Goal: Task Accomplishment & Management: Manage account settings

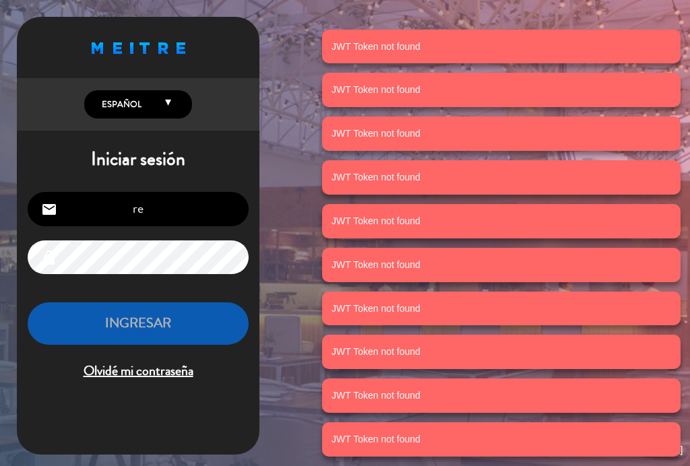
scroll to position [113, 0]
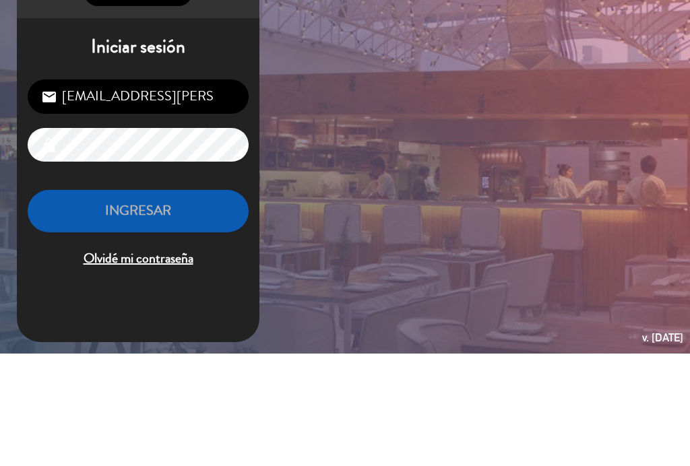
type input "[EMAIL_ADDRESS][PERSON_NAME][DOMAIN_NAME]"
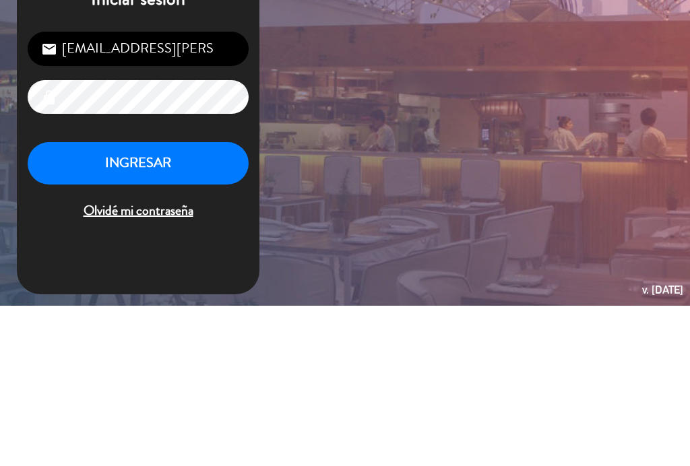
click at [117, 303] on button "INGRESAR" at bounding box center [138, 324] width 221 height 42
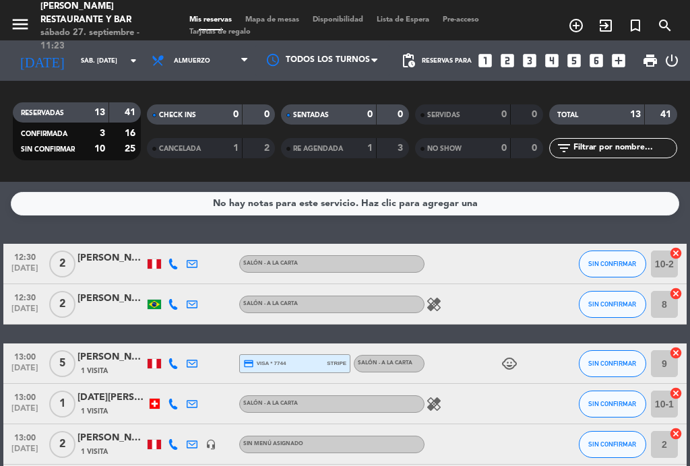
click at [15, 258] on span "12:30" at bounding box center [25, 256] width 34 height 15
click at [15, 265] on span "[DATE]" at bounding box center [25, 271] width 34 height 15
click at [18, 293] on span "12:30" at bounding box center [25, 296] width 34 height 15
click at [20, 306] on span "[DATE]" at bounding box center [25, 312] width 34 height 15
click at [282, 16] on span "Mapa de mesas" at bounding box center [272, 19] width 67 height 7
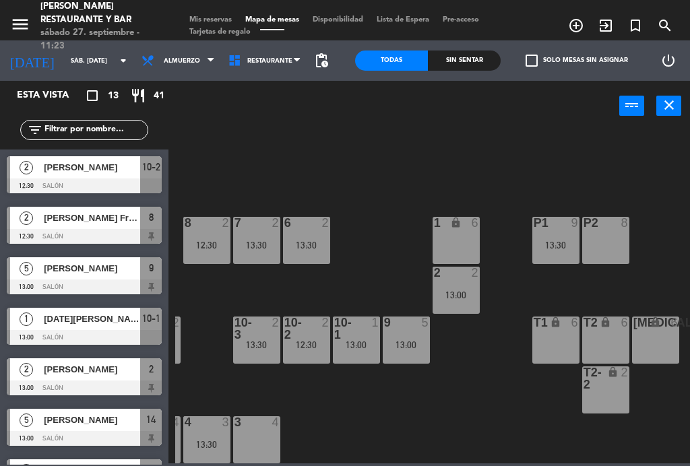
scroll to position [86, 343]
click at [569, 240] on div "13:30" at bounding box center [556, 245] width 47 height 10
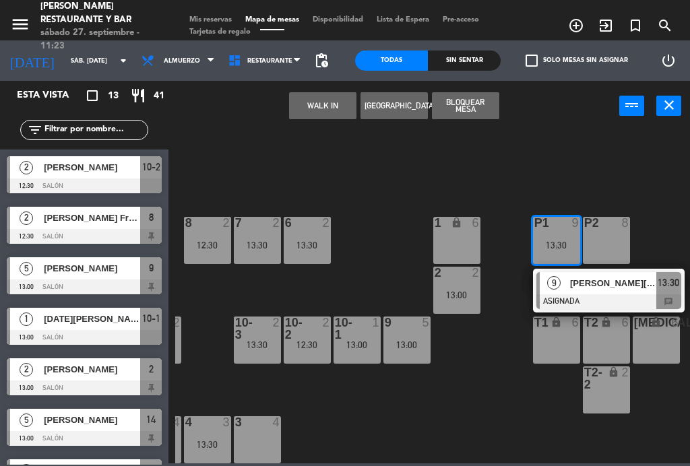
click at [577, 290] on div "[PERSON_NAME][DATE]" at bounding box center [613, 283] width 88 height 22
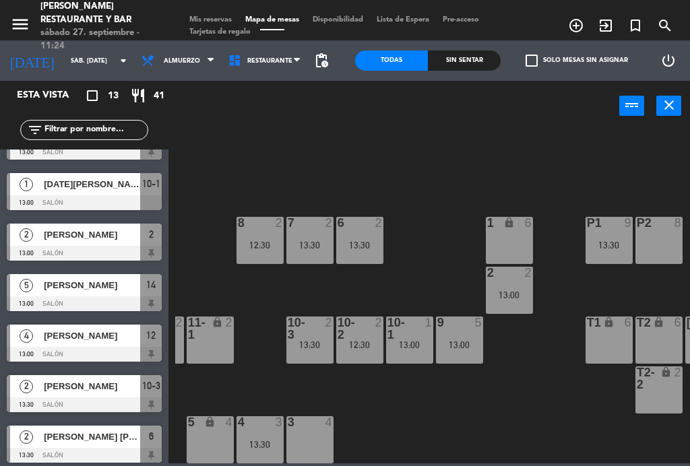
scroll to position [86, 291]
click at [217, 16] on span "Mis reservas" at bounding box center [211, 19] width 56 height 7
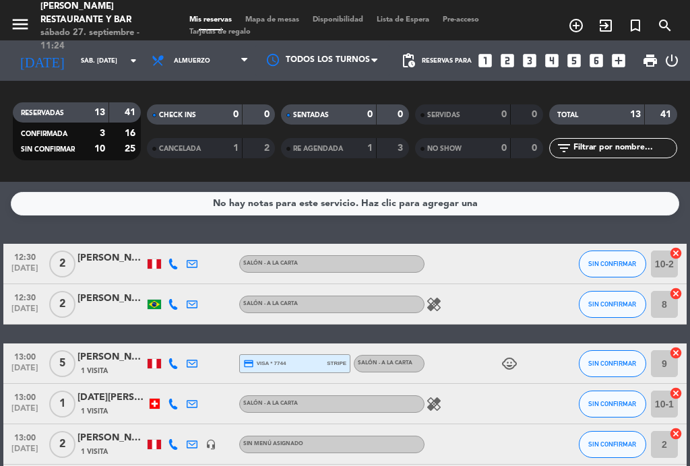
click at [232, 148] on div "1" at bounding box center [225, 148] width 27 height 15
click at [243, 63] on icon at bounding box center [244, 60] width 6 height 11
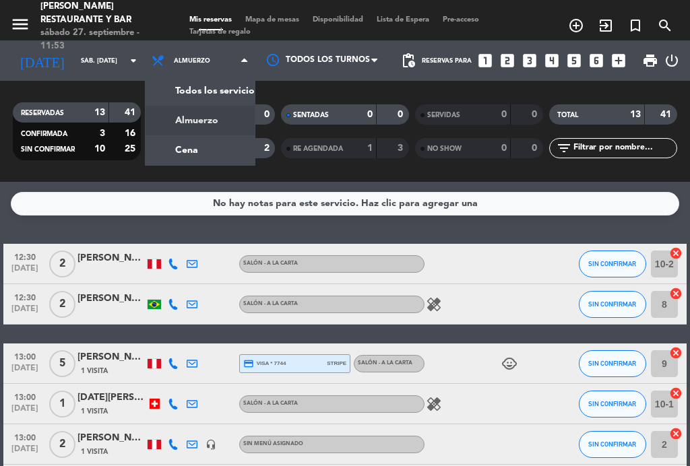
click at [236, 154] on div "menu [PERSON_NAME] Restaurante y Bar sábado 27. septiembre - 11:53 Mis reservas…" at bounding box center [345, 91] width 690 height 182
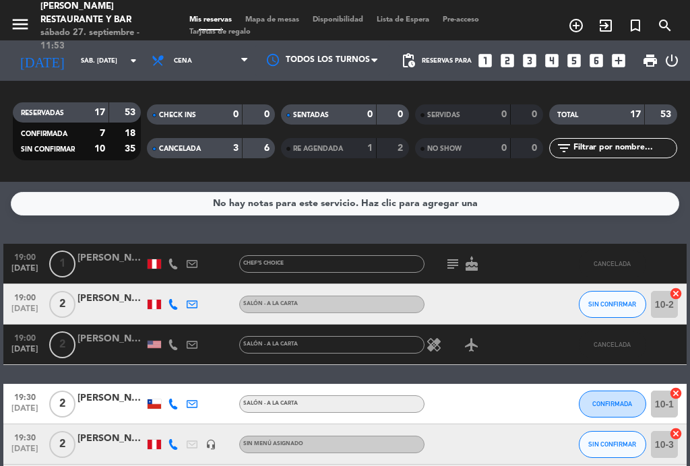
click at [229, 73] on span "Cena" at bounding box center [200, 61] width 110 height 30
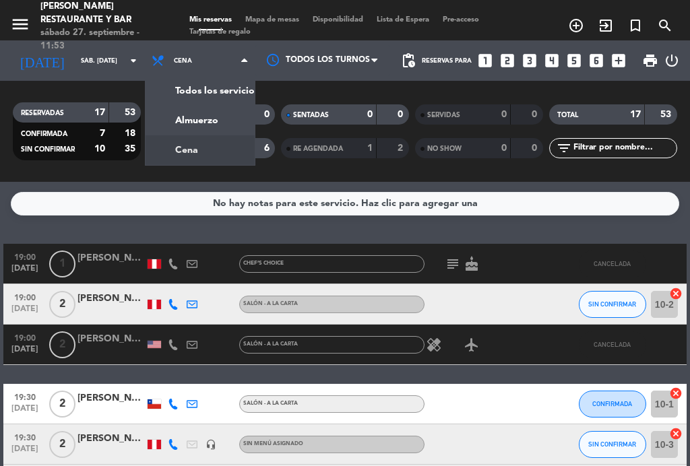
click at [236, 125] on div "menu [PERSON_NAME] Restaurante y Bar sábado 27. septiembre - 11:53 Mis reservas…" at bounding box center [345, 91] width 690 height 182
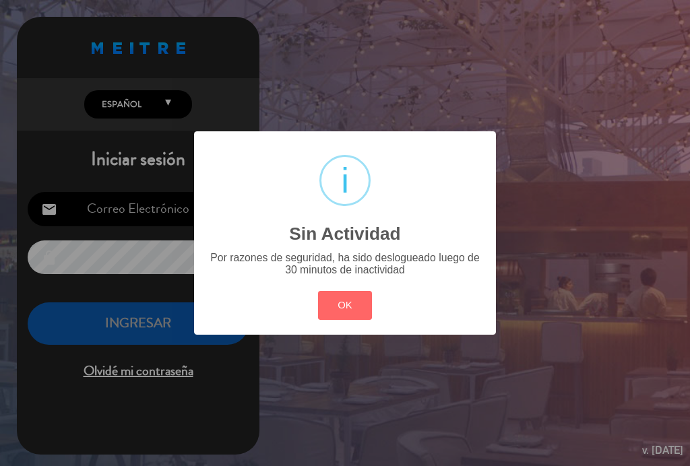
click at [363, 318] on button "OK" at bounding box center [345, 305] width 55 height 29
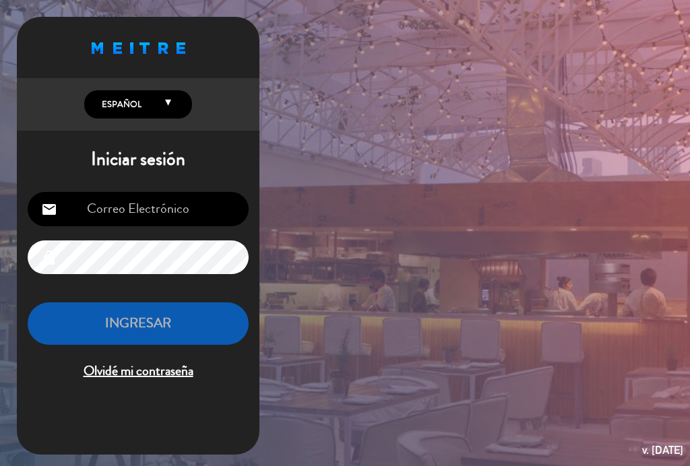
click at [147, 198] on input "email" at bounding box center [138, 209] width 221 height 34
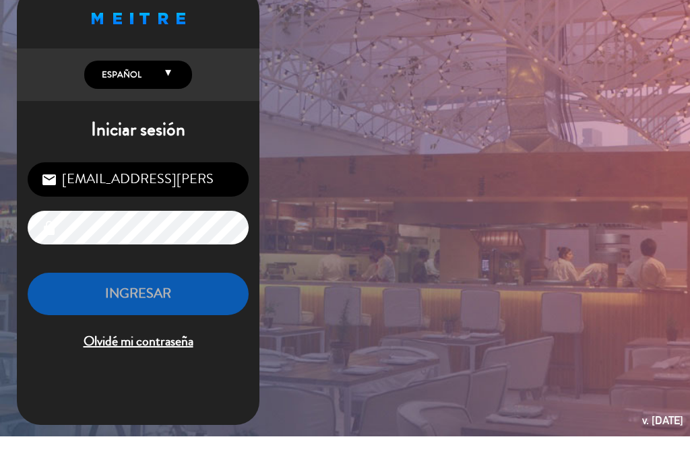
type input "[EMAIL_ADDRESS][PERSON_NAME][DOMAIN_NAME]"
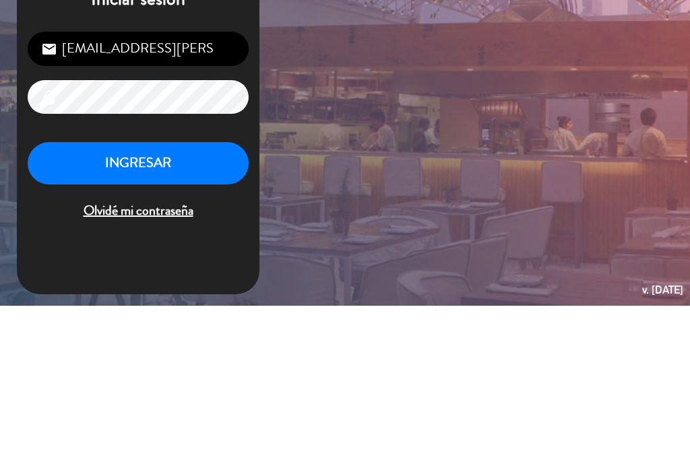
click at [98, 303] on button "INGRESAR" at bounding box center [138, 324] width 221 height 42
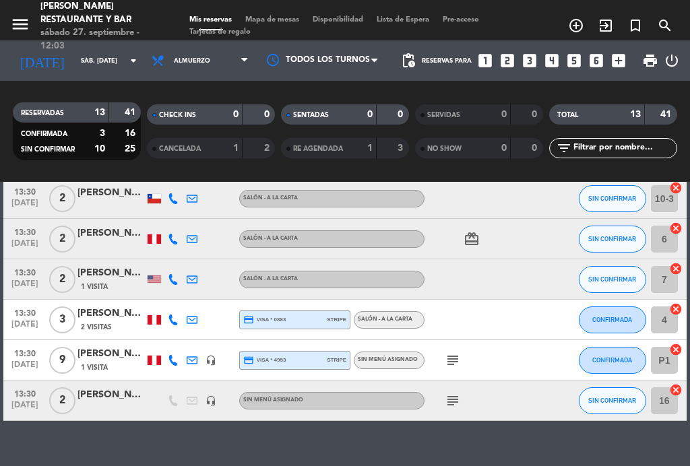
scroll to position [385, 0]
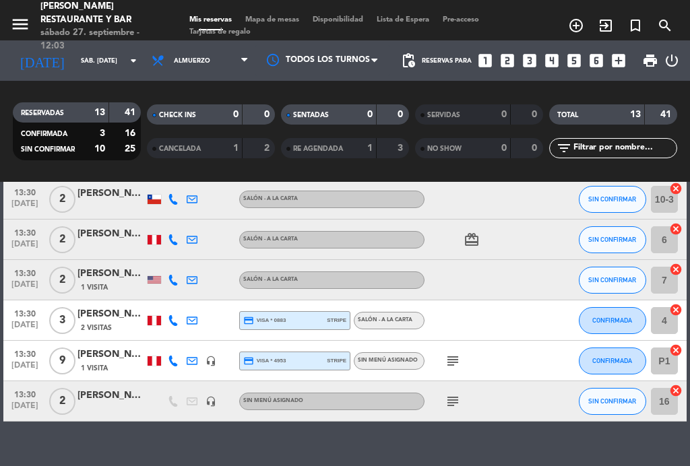
click at [193, 69] on span "Almuerzo" at bounding box center [200, 61] width 110 height 30
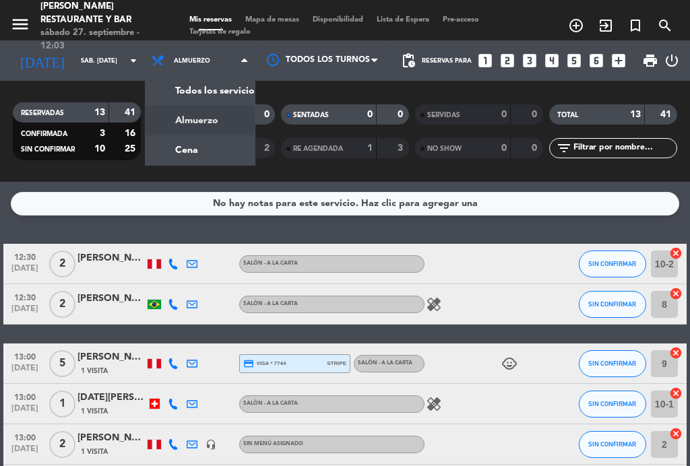
scroll to position [0, 0]
click at [216, 152] on div "menu [PERSON_NAME] Restaurante y Bar sábado 27. septiembre - 12:03 Mis reservas…" at bounding box center [345, 91] width 690 height 182
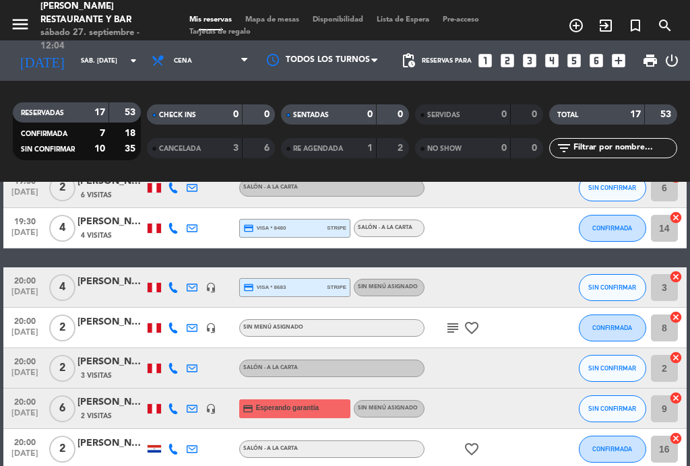
scroll to position [296, 0]
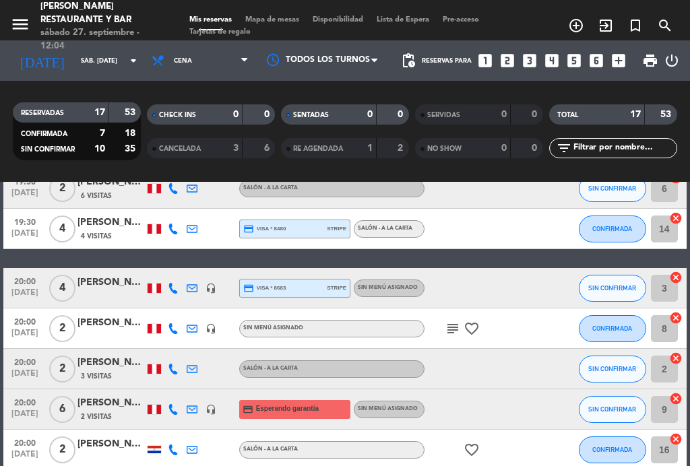
click at [18, 412] on span "[DATE]" at bounding box center [25, 417] width 34 height 15
click at [21, 401] on span "20:00" at bounding box center [25, 401] width 34 height 15
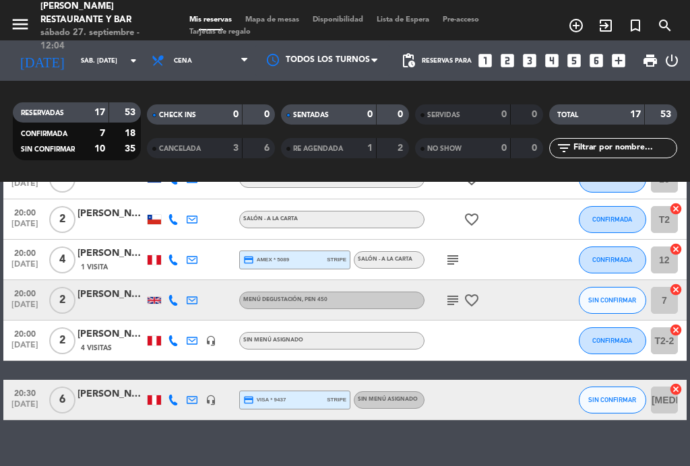
scroll to position [566, 0]
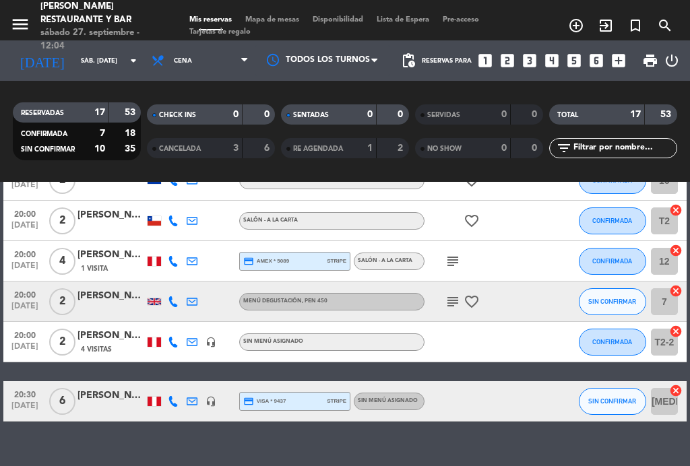
click at [458, 253] on icon "subject" at bounding box center [453, 261] width 16 height 16
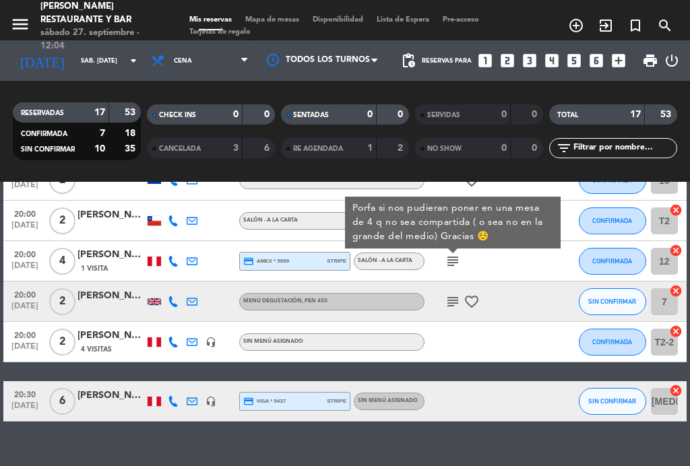
click at [452, 290] on div "subject favorite_border" at bounding box center [480, 302] width 113 height 40
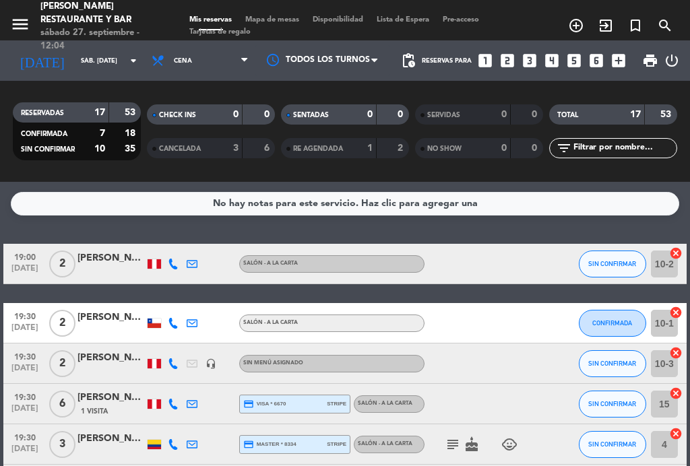
click at [206, 57] on span "Cena" at bounding box center [200, 61] width 110 height 30
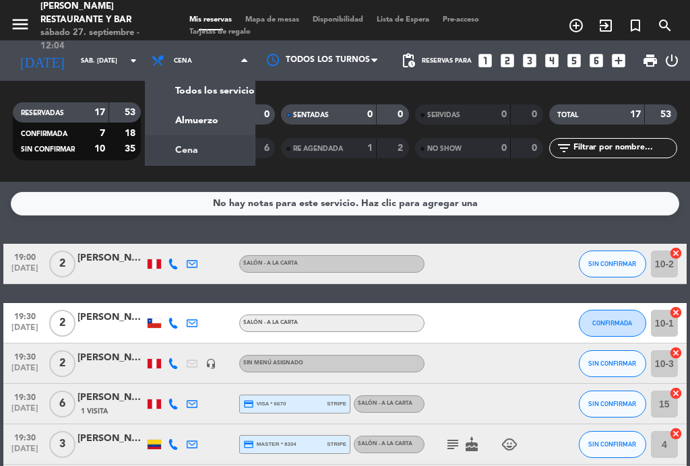
scroll to position [0, 0]
click at [209, 114] on div "menu [PERSON_NAME] Restaurante y Bar sábado 27. septiembre - 12:04 Mis reservas…" at bounding box center [345, 91] width 690 height 182
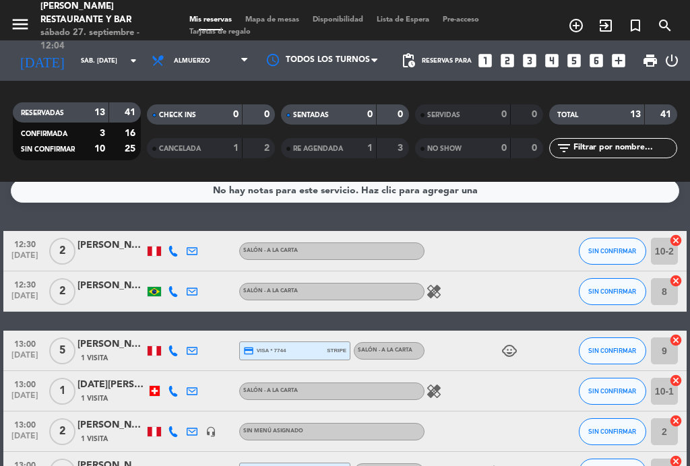
scroll to position [13, 0]
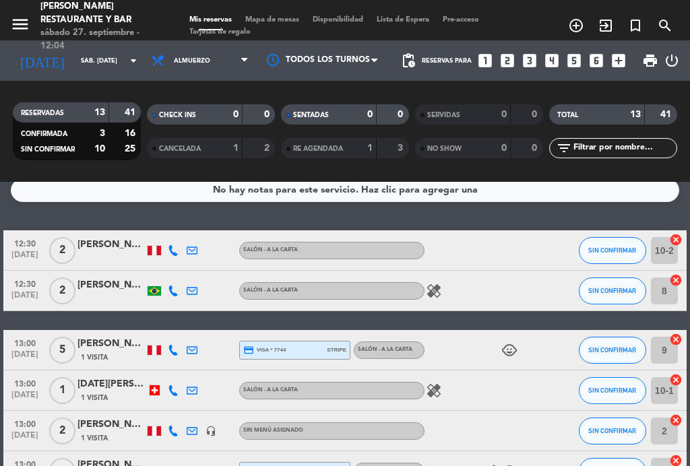
click at [445, 286] on div "healing" at bounding box center [480, 291] width 113 height 40
click at [438, 287] on icon "healing" at bounding box center [434, 291] width 16 height 16
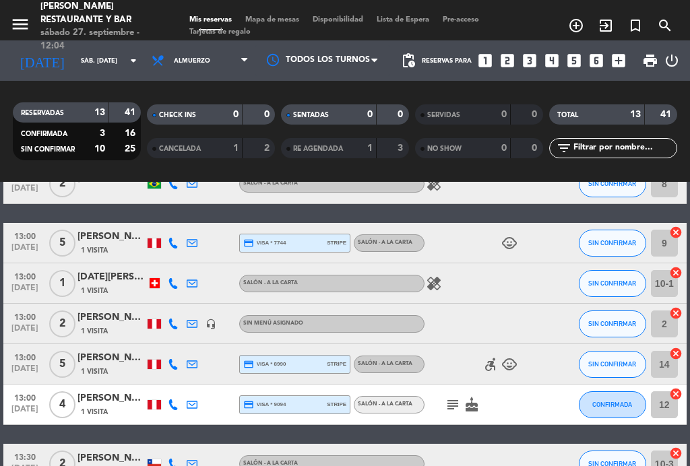
scroll to position [122, 0]
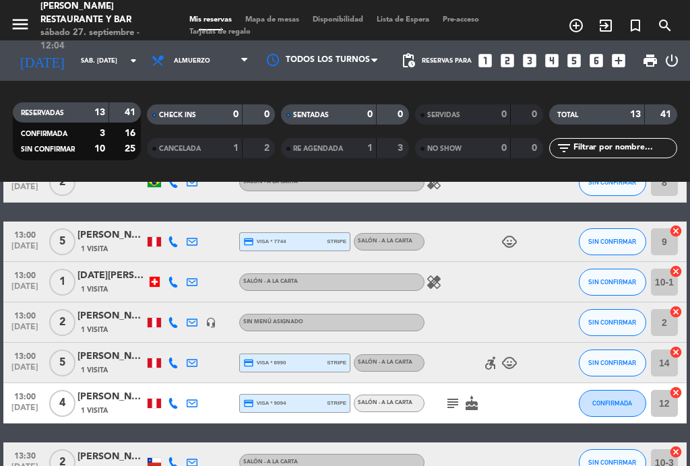
click at [433, 276] on icon "healing" at bounding box center [434, 282] width 16 height 16
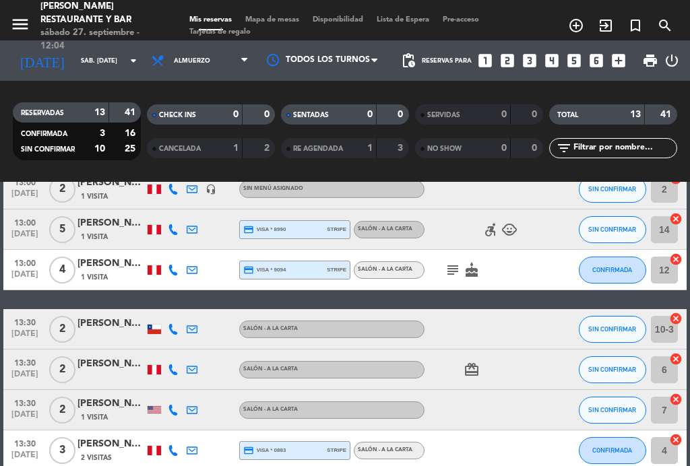
scroll to position [273, 0]
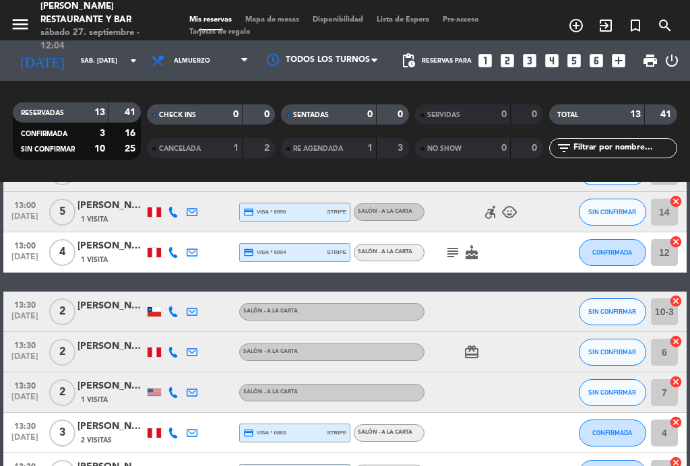
click at [455, 252] on icon "subject" at bounding box center [453, 253] width 16 height 16
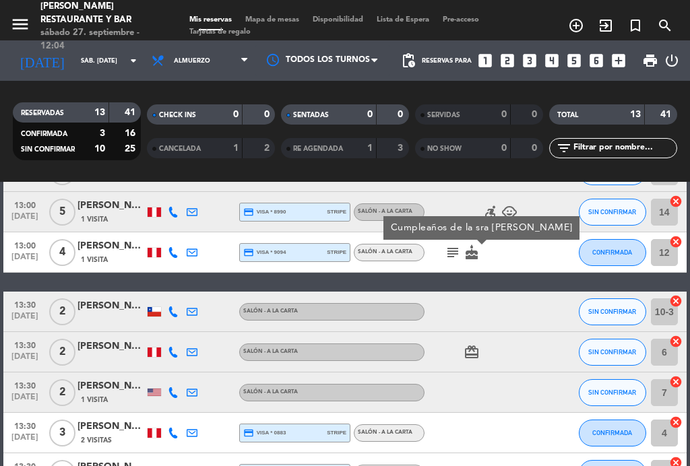
click at [445, 245] on icon "subject" at bounding box center [453, 253] width 16 height 16
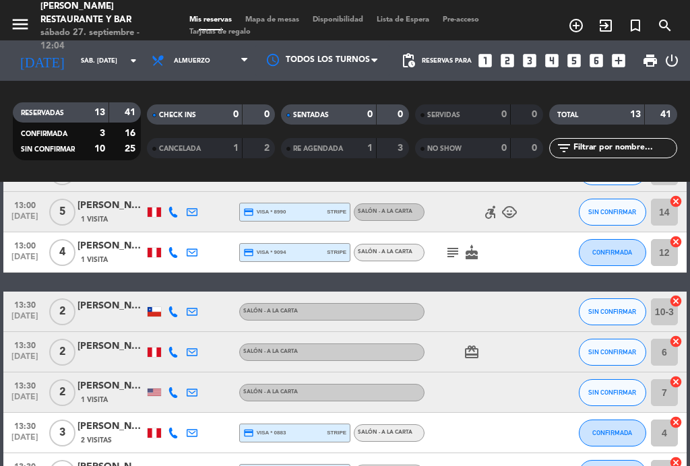
scroll to position [210, 0]
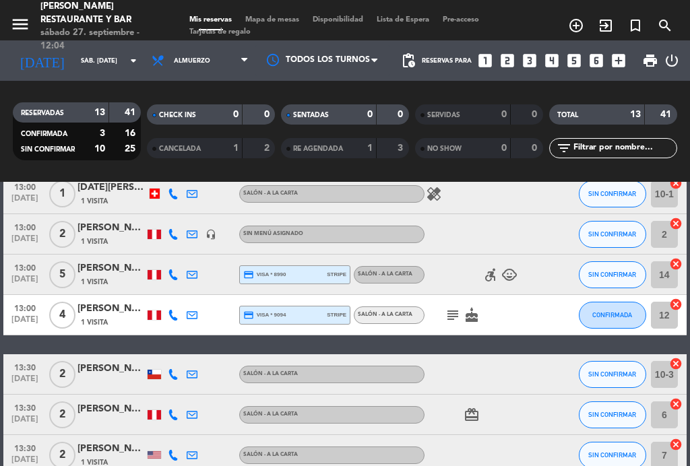
click at [497, 267] on icon "accessible_forward" at bounding box center [490, 275] width 16 height 16
click at [502, 268] on icon "child_care" at bounding box center [509, 275] width 16 height 16
click at [515, 268] on icon "child_care" at bounding box center [509, 275] width 16 height 16
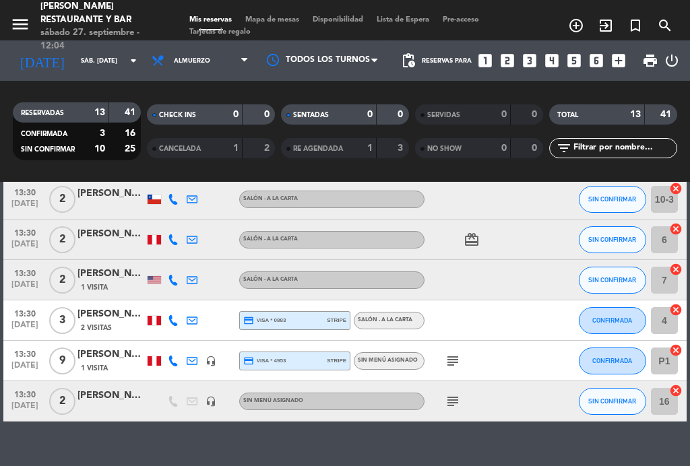
scroll to position [385, 0]
click at [452, 358] on icon "subject" at bounding box center [453, 361] width 16 height 16
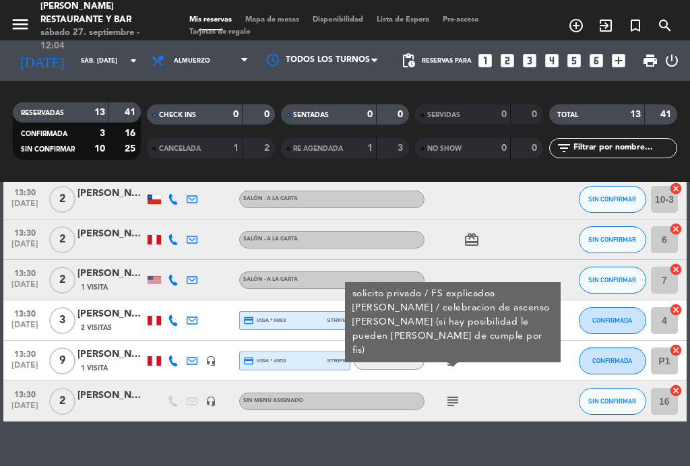
click at [455, 356] on icon "subject" at bounding box center [453, 361] width 16 height 16
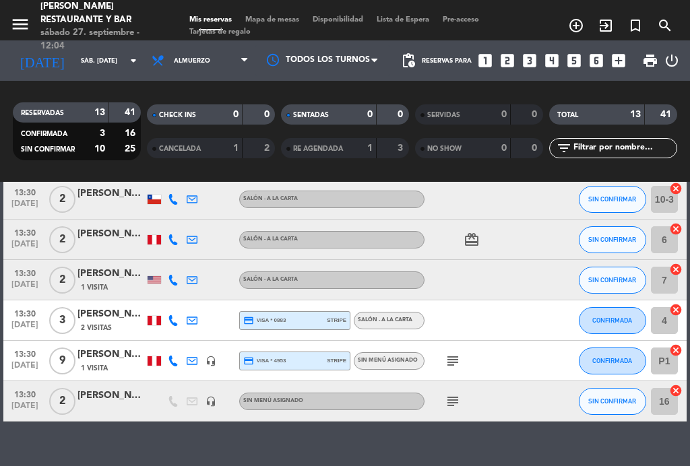
click at [460, 396] on icon "subject" at bounding box center [453, 401] width 16 height 16
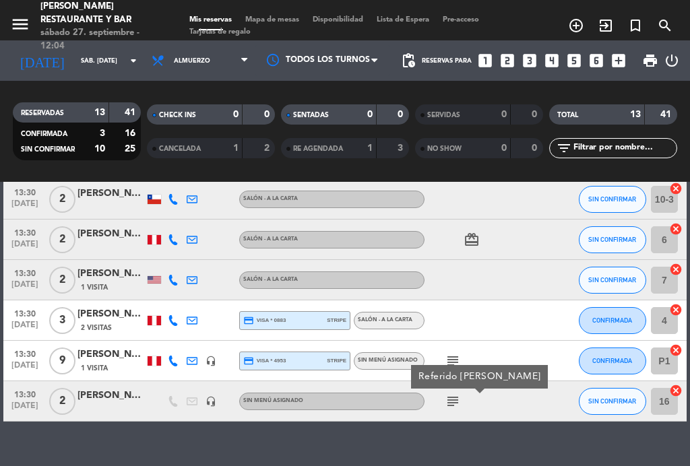
click at [106, 401] on div "[PERSON_NAME]" at bounding box center [110, 395] width 67 height 15
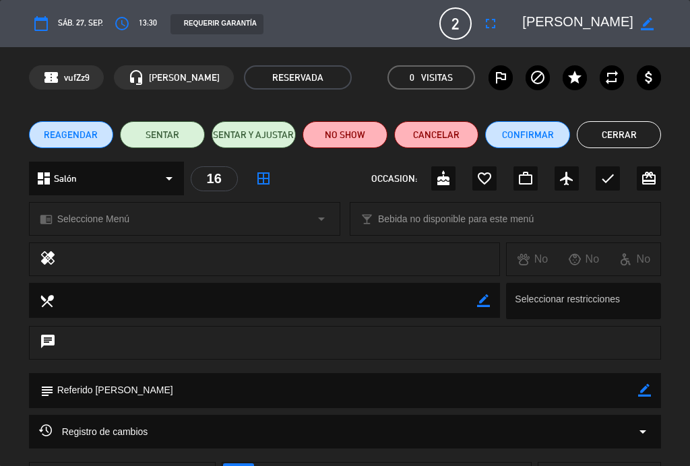
click at [577, 77] on icon "star" at bounding box center [575, 77] width 16 height 16
click at [631, 131] on button "Cerrar" at bounding box center [619, 134] width 85 height 27
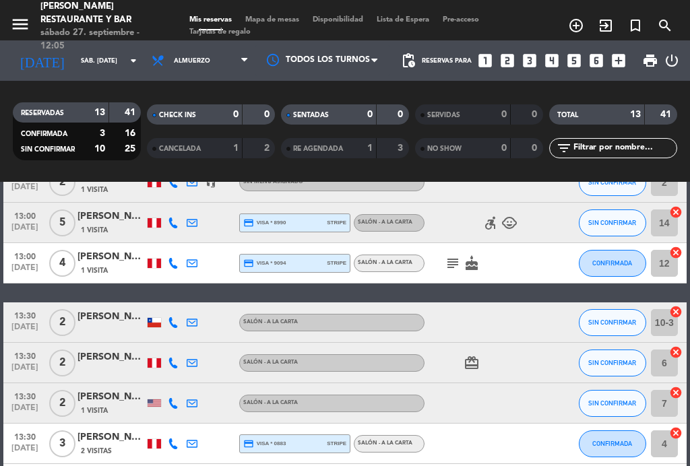
scroll to position [263, 0]
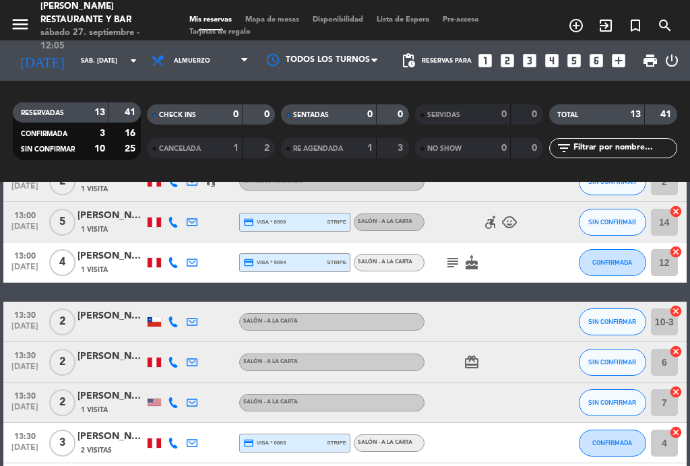
click at [460, 255] on icon "subject" at bounding box center [453, 263] width 16 height 16
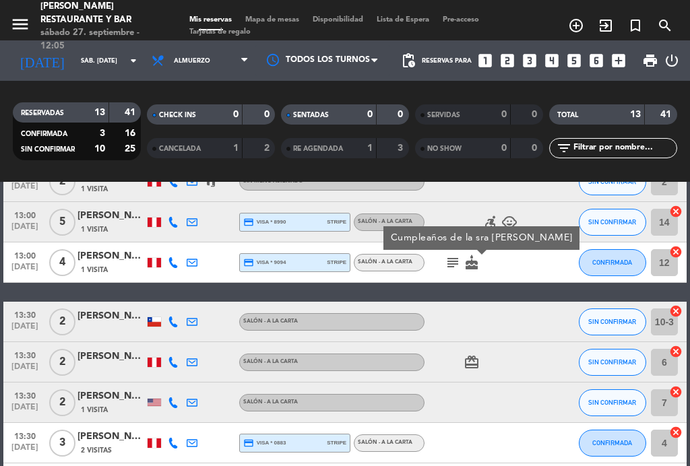
click at [445, 259] on icon "subject" at bounding box center [453, 263] width 16 height 16
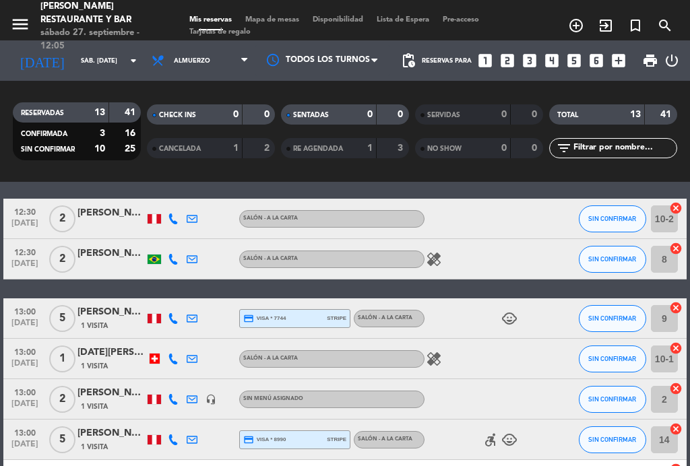
scroll to position [43, 0]
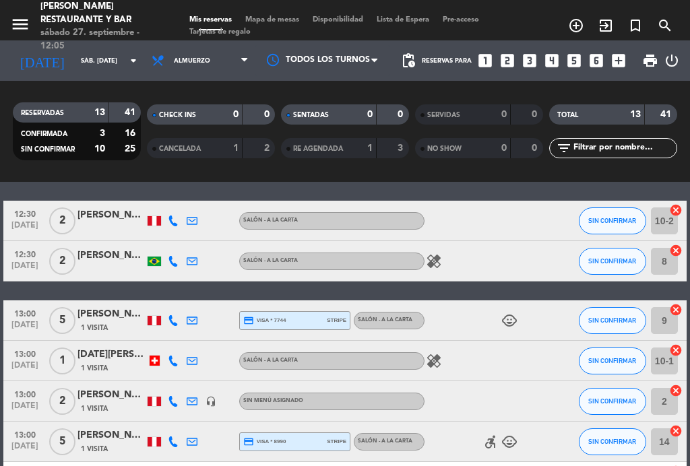
click at [429, 256] on icon "healing" at bounding box center [434, 261] width 16 height 16
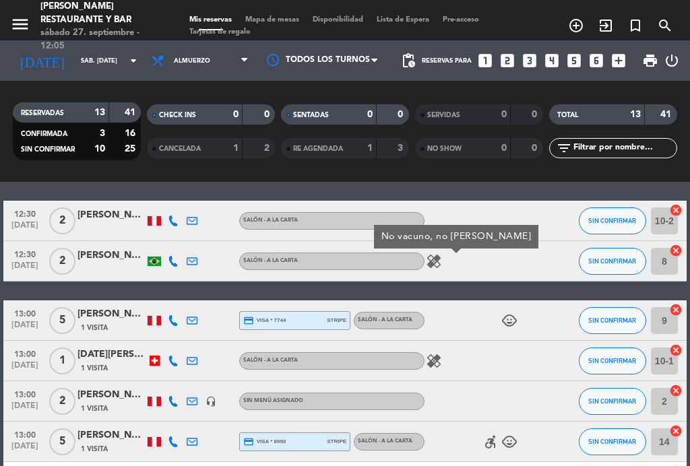
click at [431, 258] on icon "healing" at bounding box center [434, 261] width 16 height 16
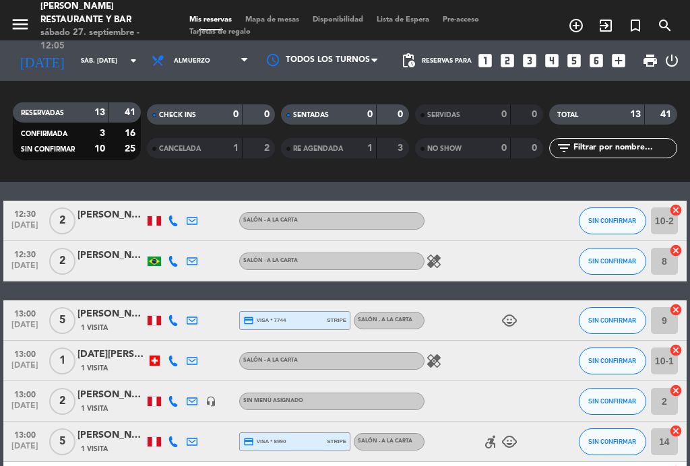
click at [430, 360] on icon "healing" at bounding box center [434, 361] width 16 height 16
click at [441, 358] on icon "healing" at bounding box center [434, 361] width 16 height 16
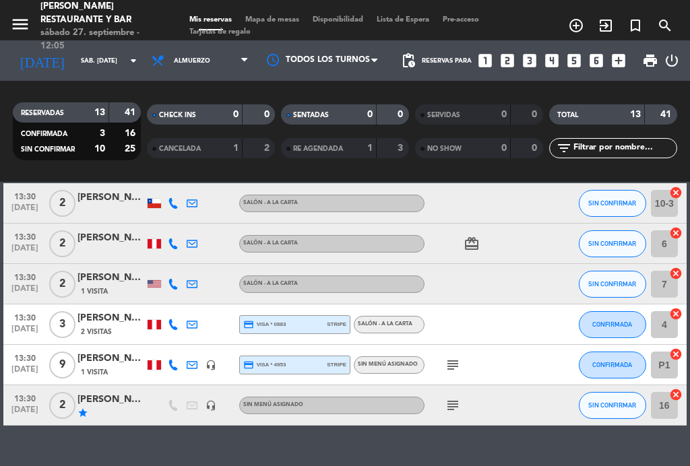
scroll to position [381, 0]
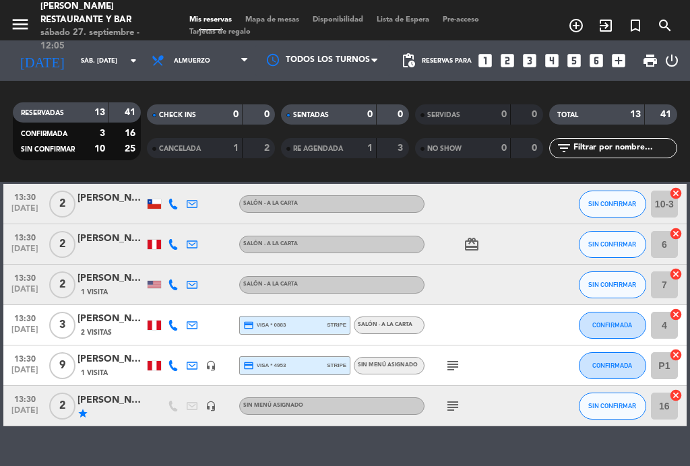
click at [469, 250] on icon "card_giftcard" at bounding box center [472, 244] width 16 height 16
click at [478, 251] on icon "card_giftcard" at bounding box center [472, 244] width 16 height 16
click at [292, 16] on span "Mapa de mesas" at bounding box center [272, 19] width 67 height 7
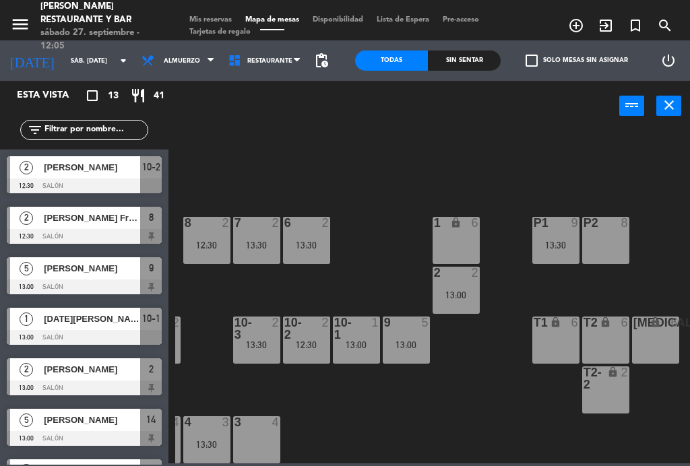
scroll to position [86, 343]
click at [210, 17] on span "Mis reservas" at bounding box center [211, 19] width 56 height 7
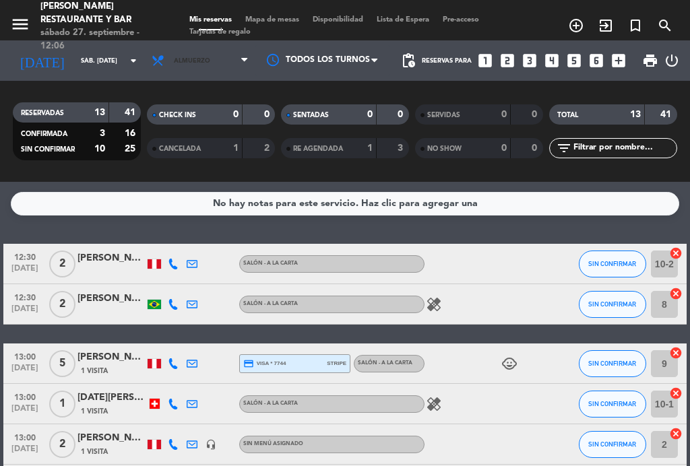
click at [214, 67] on span "Almuerzo" at bounding box center [200, 61] width 110 height 30
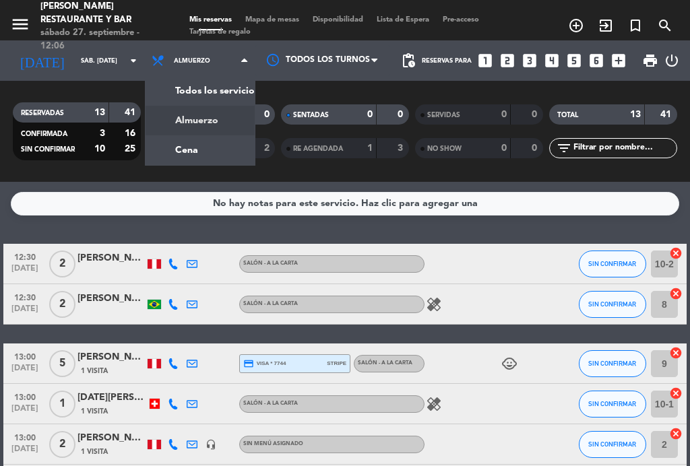
click at [217, 145] on div "menu [PERSON_NAME] Restaurante y Bar sábado 27. septiembre - 12:06 Mis reservas…" at bounding box center [345, 91] width 690 height 182
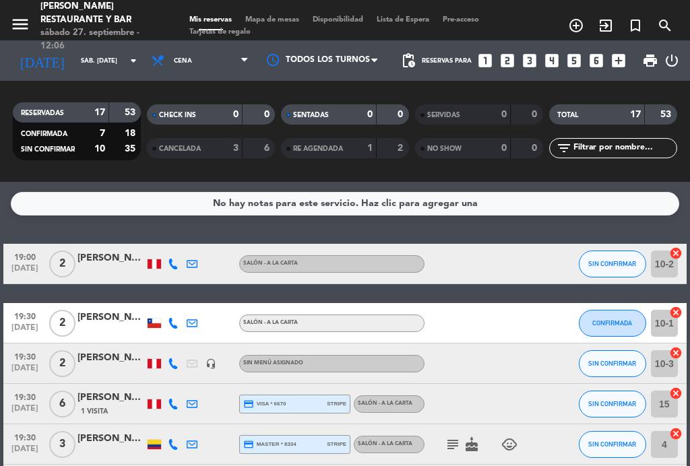
click at [280, 18] on span "Mapa de mesas" at bounding box center [272, 19] width 67 height 7
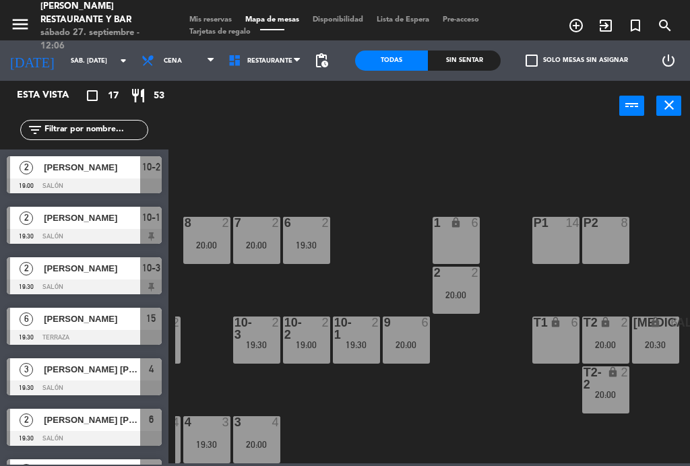
scroll to position [86, 343]
click at [227, 16] on span "Mis reservas" at bounding box center [211, 19] width 56 height 7
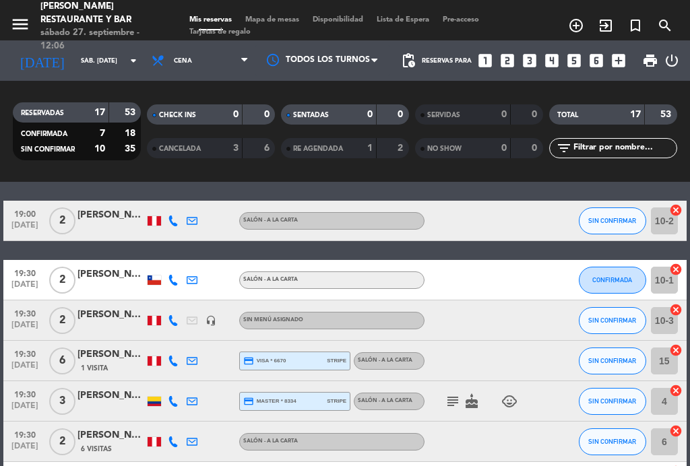
scroll to position [43, 0]
click at [30, 227] on span "[DATE]" at bounding box center [25, 228] width 34 height 15
click at [29, 222] on span "[DATE]" at bounding box center [25, 228] width 34 height 15
click at [9, 279] on span "19:30" at bounding box center [25, 272] width 34 height 15
click at [22, 276] on span "19:30" at bounding box center [25, 272] width 34 height 15
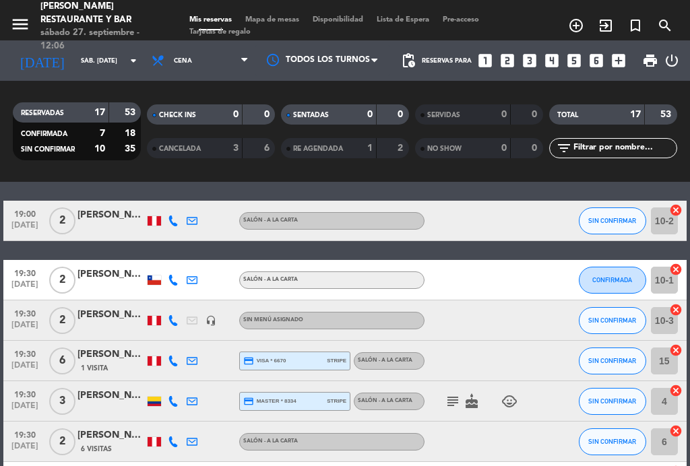
click at [15, 322] on span "[DATE]" at bounding box center [25, 328] width 34 height 15
click at [23, 316] on span "19:30" at bounding box center [25, 312] width 34 height 15
click at [30, 270] on span "19:30" at bounding box center [25, 272] width 34 height 15
click at [26, 281] on span "[DATE]" at bounding box center [25, 287] width 34 height 15
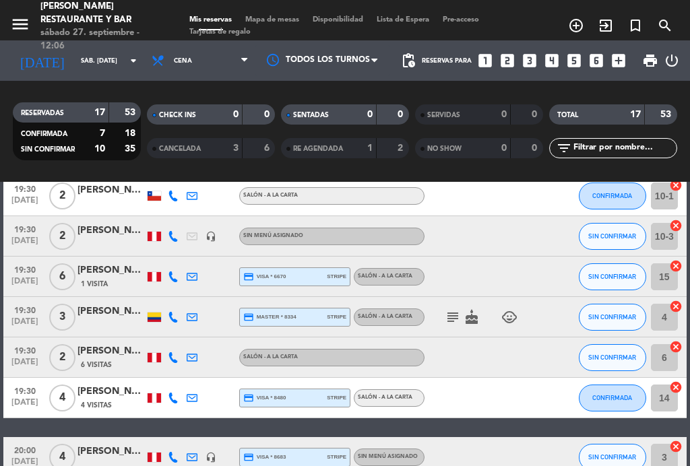
scroll to position [129, 0]
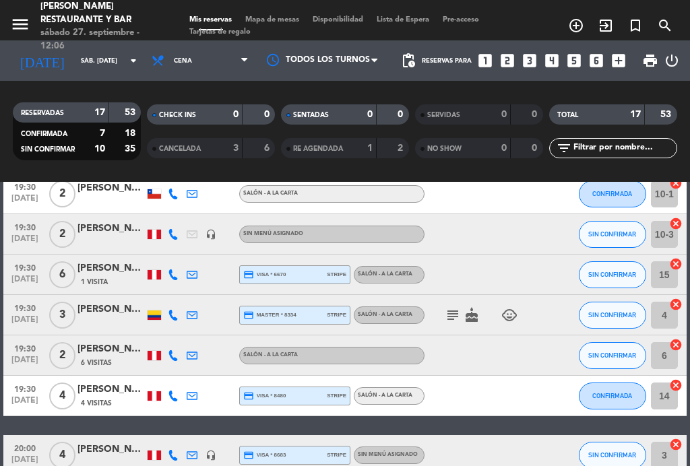
click at [23, 347] on span "19:30" at bounding box center [25, 347] width 34 height 15
click at [26, 359] on span "[DATE]" at bounding box center [25, 363] width 34 height 15
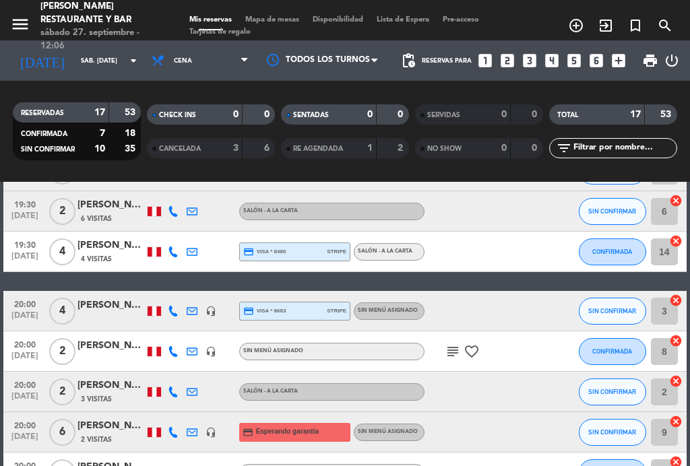
scroll to position [292, 0]
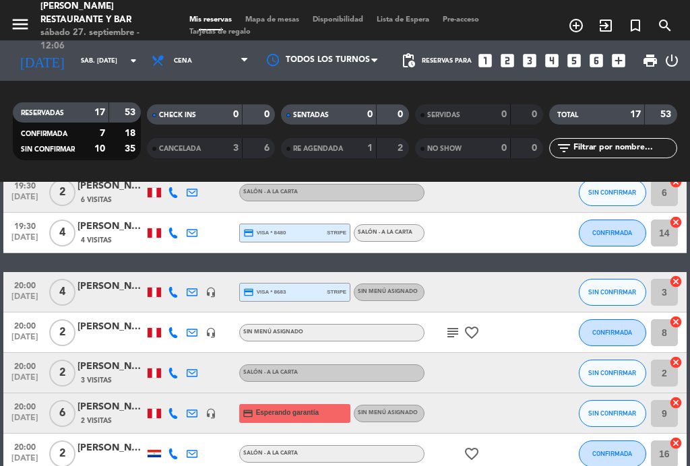
click at [23, 328] on span "20:00" at bounding box center [25, 324] width 34 height 15
click at [26, 333] on span "[DATE]" at bounding box center [25, 340] width 34 height 15
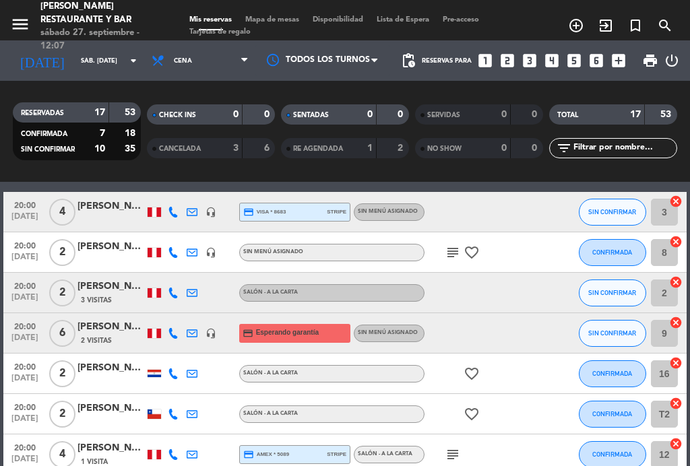
scroll to position [379, 0]
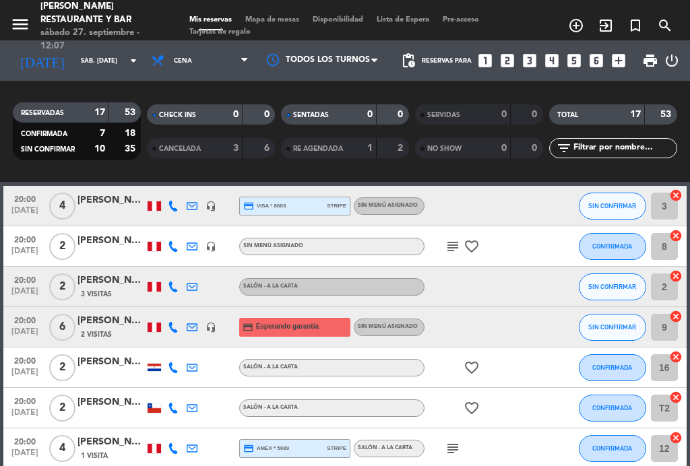
click at [30, 289] on span "[DATE]" at bounding box center [25, 294] width 34 height 15
click at [24, 287] on span "[DATE]" at bounding box center [25, 294] width 34 height 15
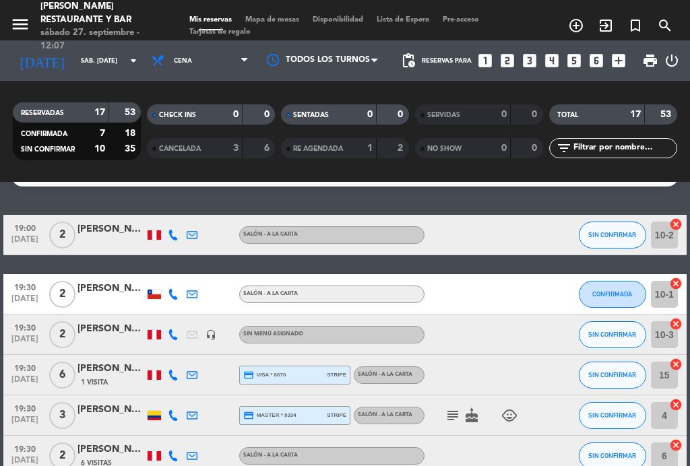
scroll to position [29, 0]
click at [25, 223] on span "19:00" at bounding box center [25, 227] width 34 height 15
click at [24, 225] on span "19:00" at bounding box center [25, 227] width 34 height 15
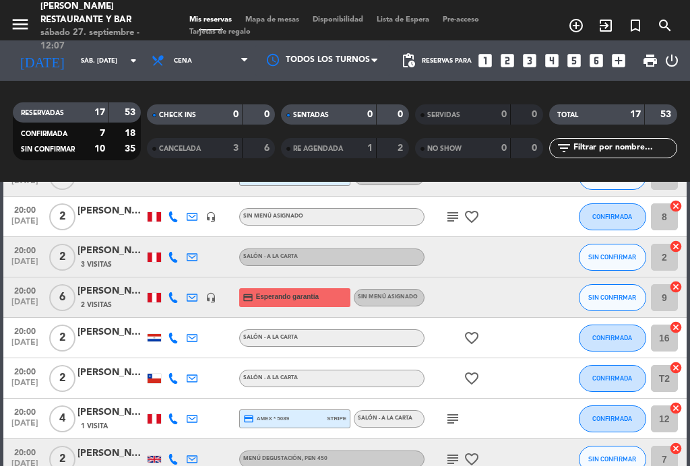
scroll to position [407, 0]
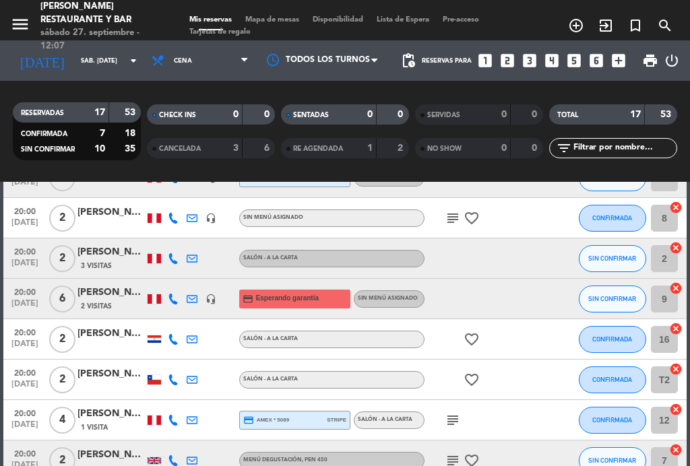
click at [25, 340] on span "[DATE]" at bounding box center [25, 347] width 34 height 15
click at [21, 340] on span "[DATE]" at bounding box center [25, 347] width 34 height 15
click at [152, 336] on div at bounding box center [154, 339] width 13 height 7
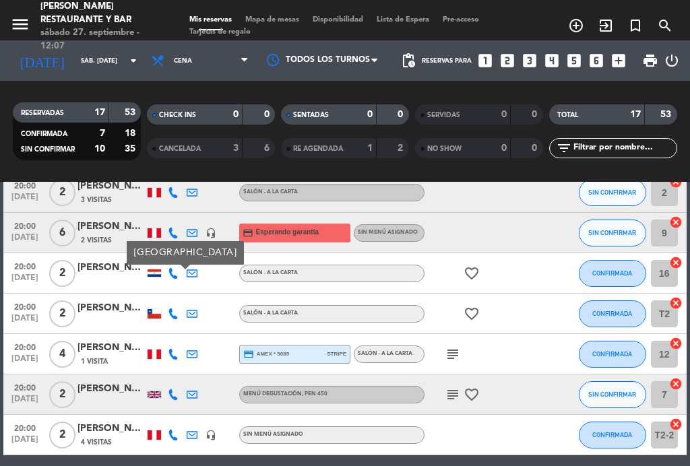
scroll to position [475, 0]
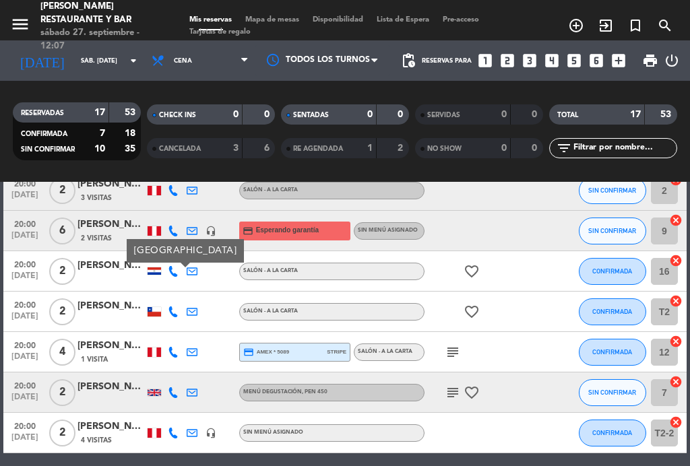
click at [20, 315] on span "[DATE]" at bounding box center [25, 319] width 34 height 15
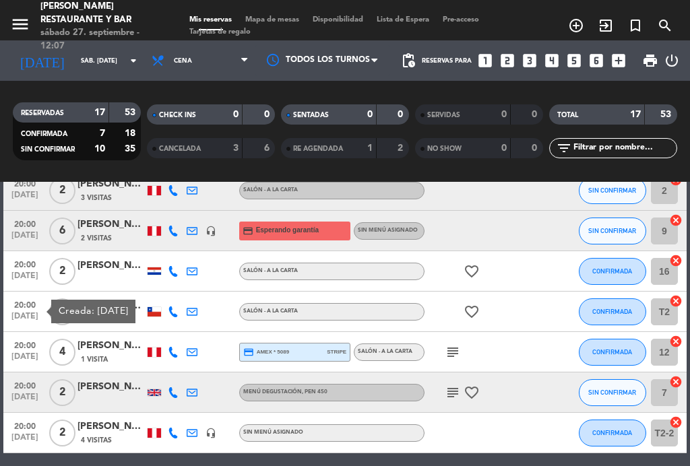
click at [22, 390] on span "20:00" at bounding box center [25, 384] width 34 height 15
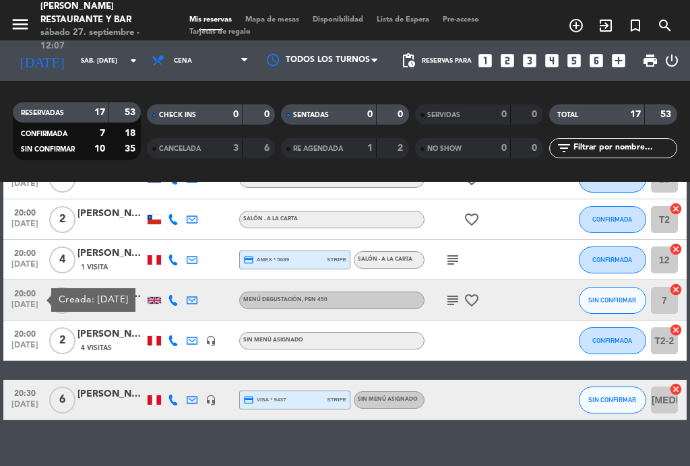
scroll to position [566, 0]
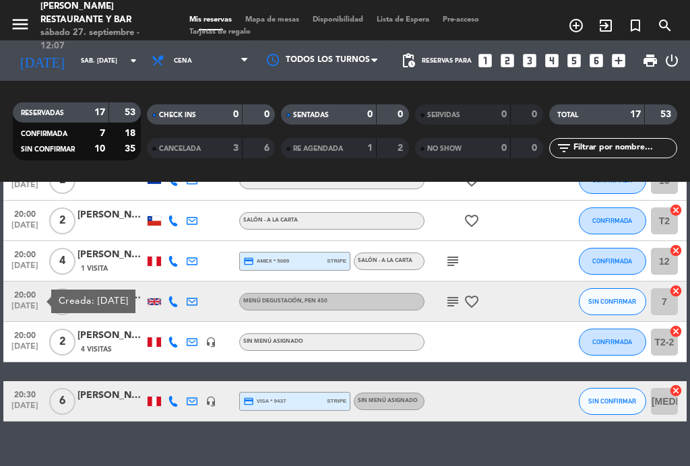
click at [17, 346] on span "[DATE]" at bounding box center [25, 349] width 34 height 15
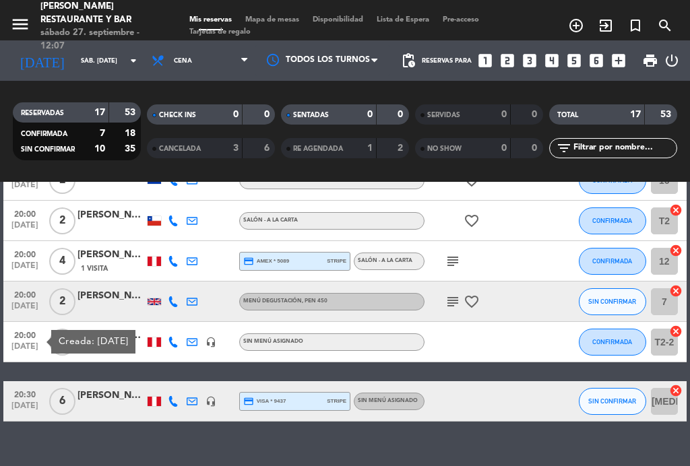
click at [21, 342] on span "[DATE]" at bounding box center [25, 349] width 34 height 15
click at [290, 20] on span "Mapa de mesas" at bounding box center [272, 19] width 67 height 7
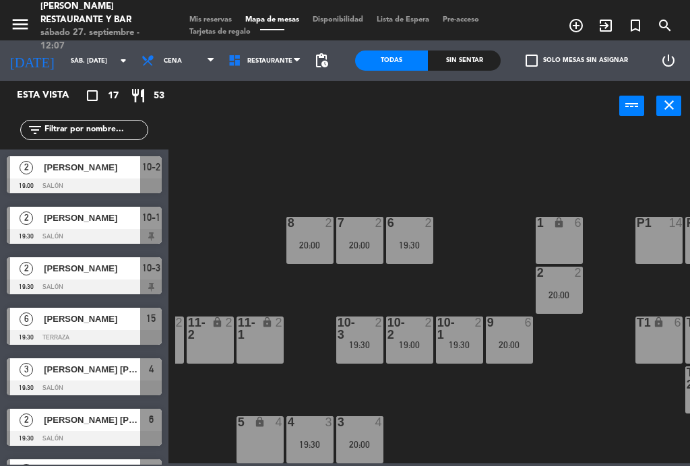
scroll to position [86, 245]
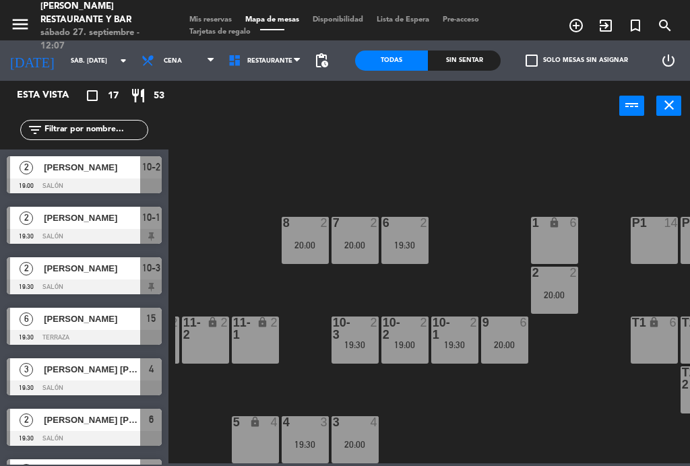
click at [409, 329] on div at bounding box center [404, 329] width 22 height 24
click at [479, 191] on div "B1 lock 2 B2 lock 2 B3 lock 2 B4 lock 2 15 6 19:30 14 4 19:30 8 2 20:00 7 2 20:…" at bounding box center [432, 296] width 515 height 335
click at [211, 7] on div "menu [PERSON_NAME] Restaurante y Bar sábado 27. septiembre - 12:07 Mis reservas…" at bounding box center [345, 20] width 690 height 40
click at [210, 21] on span "Mis reservas" at bounding box center [211, 19] width 56 height 7
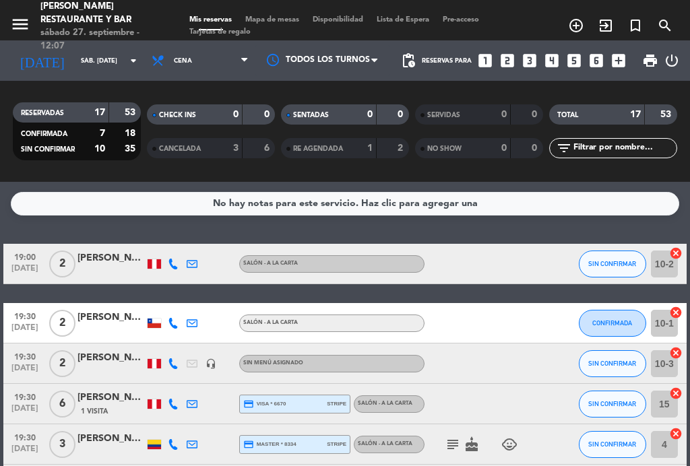
click at [34, 320] on span "19:30" at bounding box center [25, 315] width 34 height 15
click at [22, 315] on span "19:30" at bounding box center [25, 315] width 34 height 15
click at [23, 364] on span "[DATE]" at bounding box center [25, 371] width 34 height 15
click at [22, 356] on span "19:30" at bounding box center [25, 355] width 34 height 15
click at [24, 316] on span "19:30" at bounding box center [25, 315] width 34 height 15
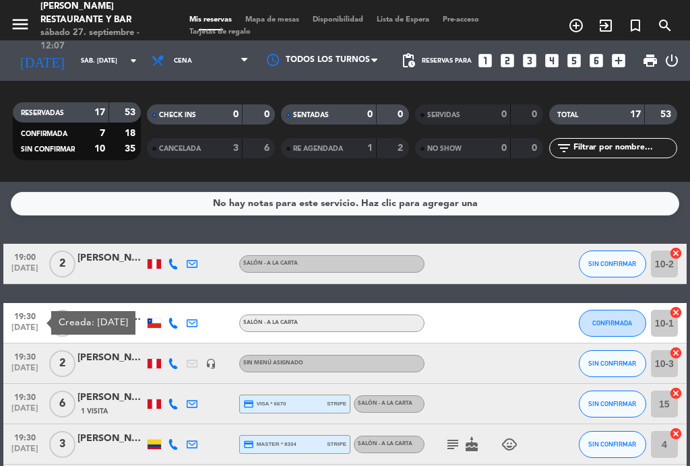
click at [14, 315] on span "19:30" at bounding box center [25, 315] width 34 height 15
click at [21, 356] on span "19:30" at bounding box center [25, 355] width 34 height 15
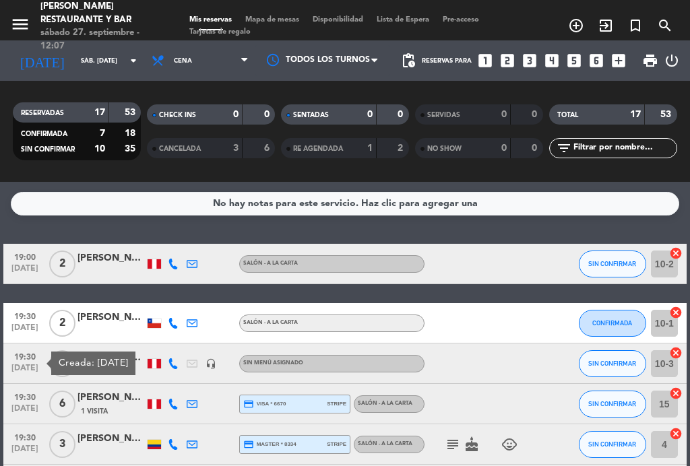
click at [24, 355] on span "19:30" at bounding box center [25, 355] width 34 height 15
click at [23, 260] on span "19:00" at bounding box center [25, 256] width 34 height 15
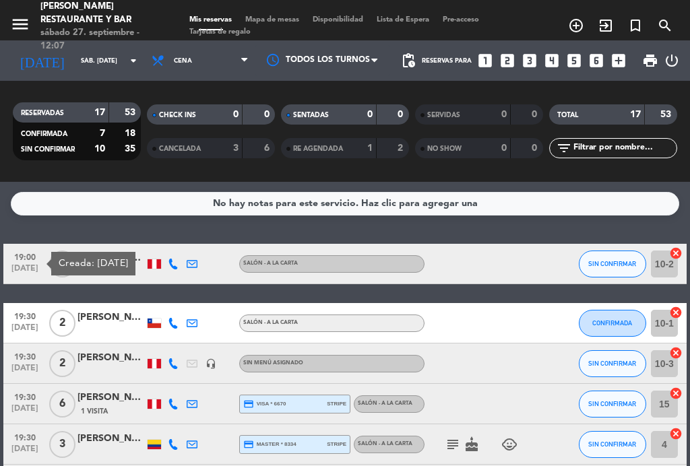
click at [26, 261] on span "19:00" at bounding box center [25, 256] width 34 height 15
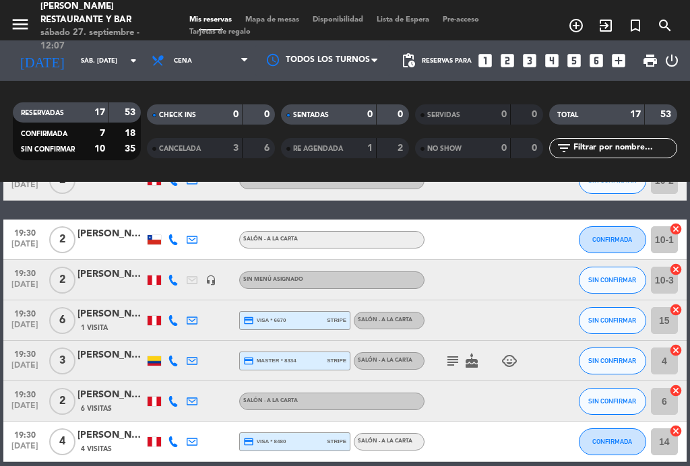
scroll to position [96, 0]
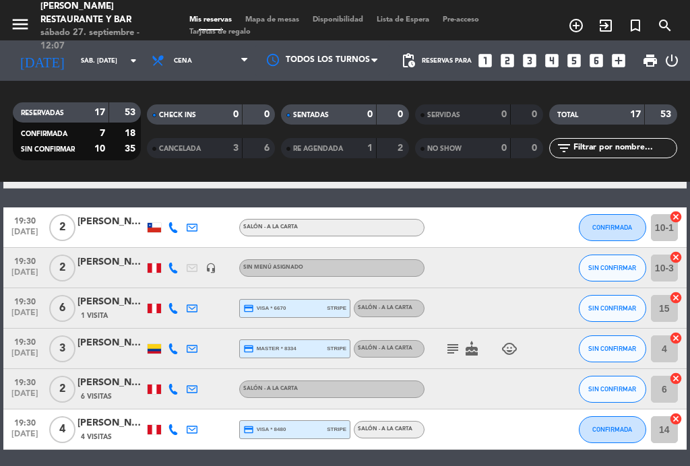
click at [21, 223] on span "19:30" at bounding box center [25, 219] width 34 height 15
click at [29, 220] on span "19:30" at bounding box center [25, 219] width 34 height 15
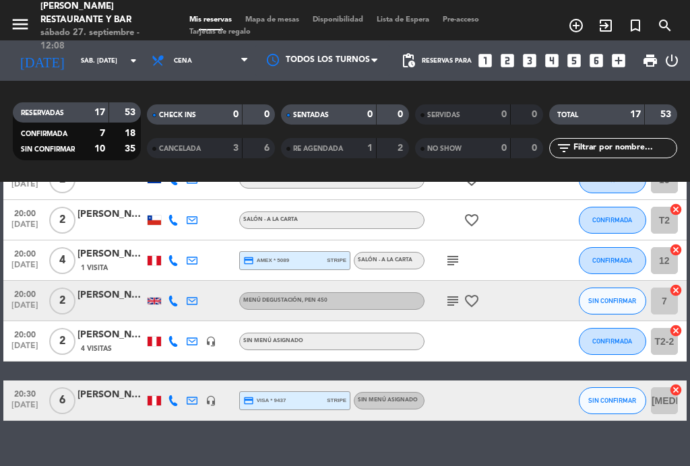
scroll to position [566, 0]
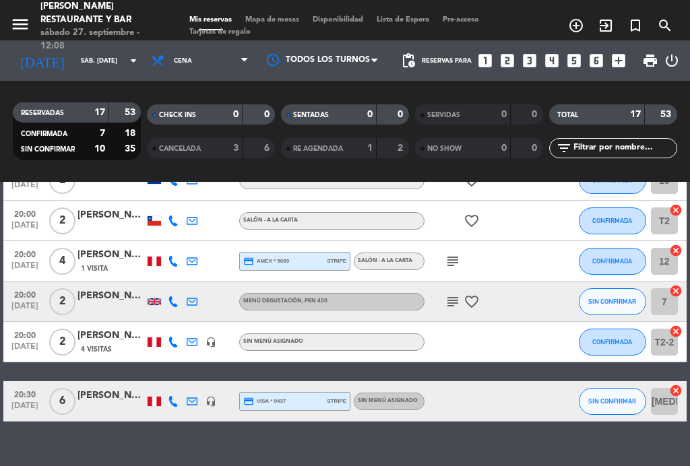
click at [19, 342] on span "[DATE]" at bounding box center [25, 349] width 34 height 15
click at [21, 342] on span "[DATE]" at bounding box center [25, 349] width 34 height 15
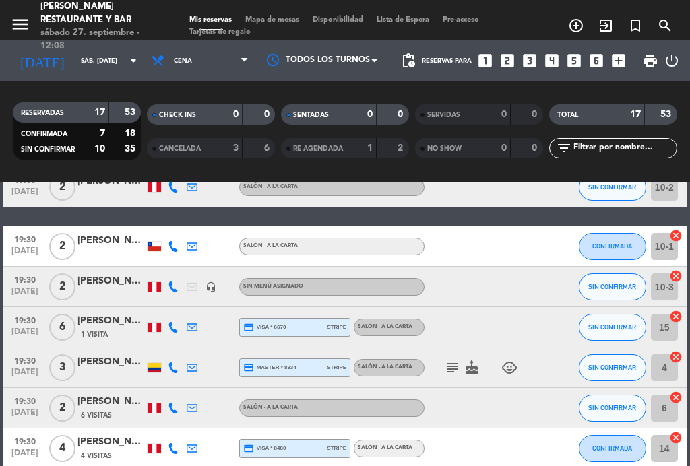
scroll to position [77, 0]
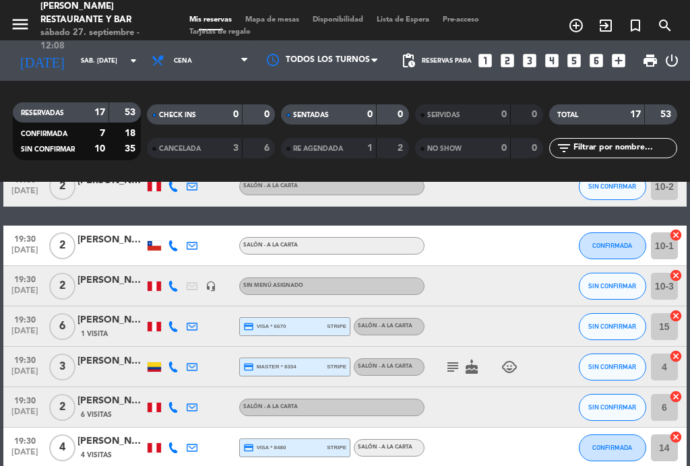
click at [26, 239] on span "19:30" at bounding box center [25, 237] width 34 height 15
click at [31, 243] on span "19:30" at bounding box center [25, 237] width 34 height 15
click at [288, 16] on span "Mapa de mesas" at bounding box center [272, 19] width 67 height 7
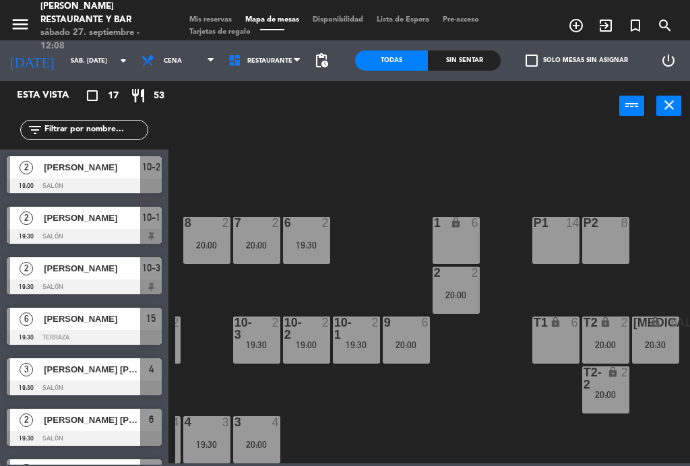
scroll to position [86, 343]
click at [623, 383] on div "2" at bounding box center [628, 379] width 22 height 24
click at [439, 429] on div "B1 lock 2 B2 lock 2 B3 lock 2 B4 lock 2 15 6 19:30 14 4 19:30 8 2 20:00 7 2 20:…" at bounding box center [432, 296] width 515 height 335
click at [367, 335] on div at bounding box center [357, 329] width 22 height 24
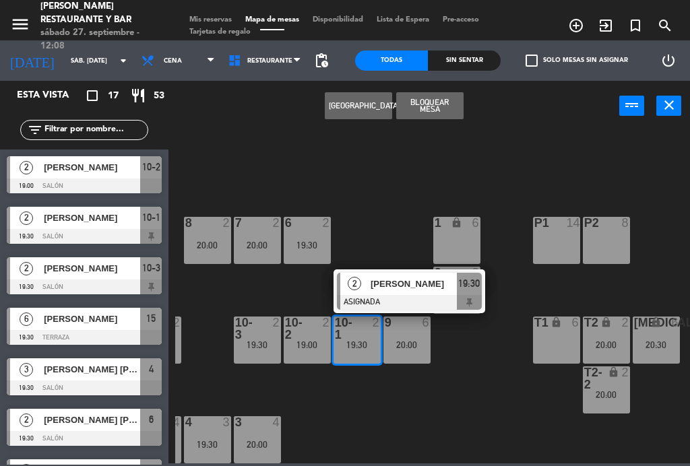
click at [611, 404] on div "T2-2 lock 2 20:00" at bounding box center [606, 390] width 47 height 47
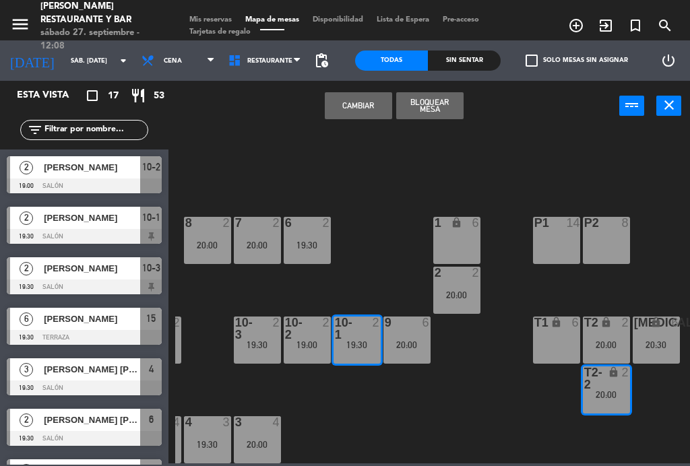
click at [373, 104] on button "Cambiar" at bounding box center [358, 105] width 67 height 27
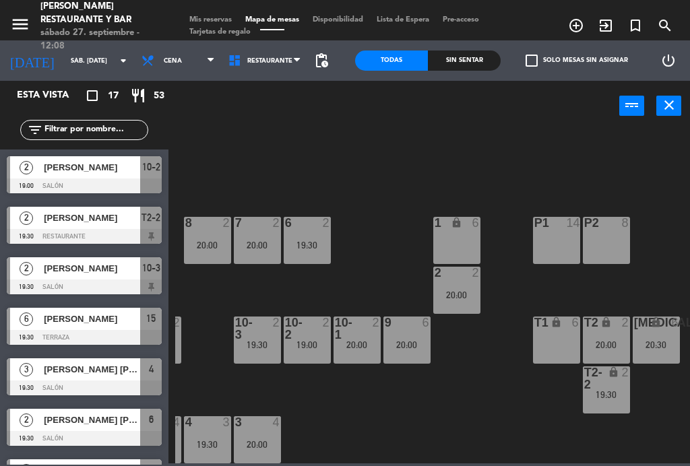
click at [210, 21] on span "Mis reservas" at bounding box center [211, 19] width 56 height 7
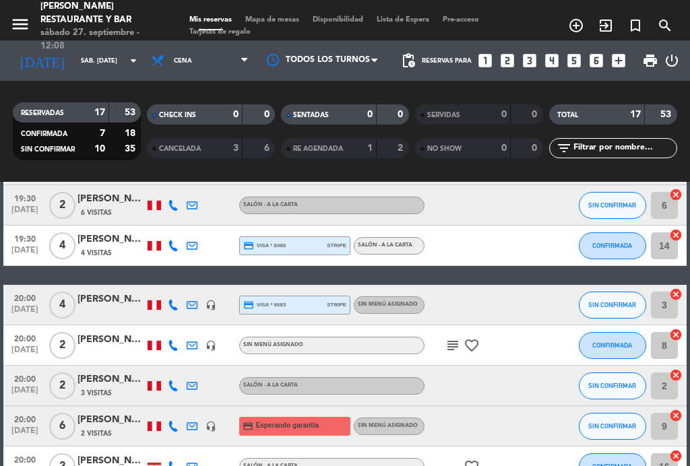
scroll to position [280, 0]
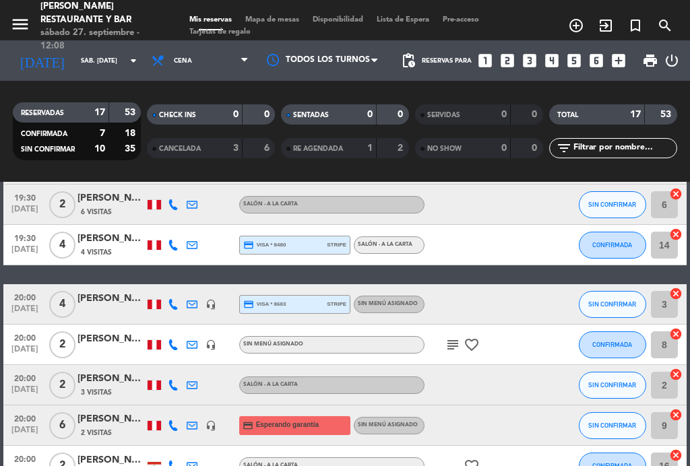
click at [458, 344] on icon "subject" at bounding box center [453, 345] width 16 height 16
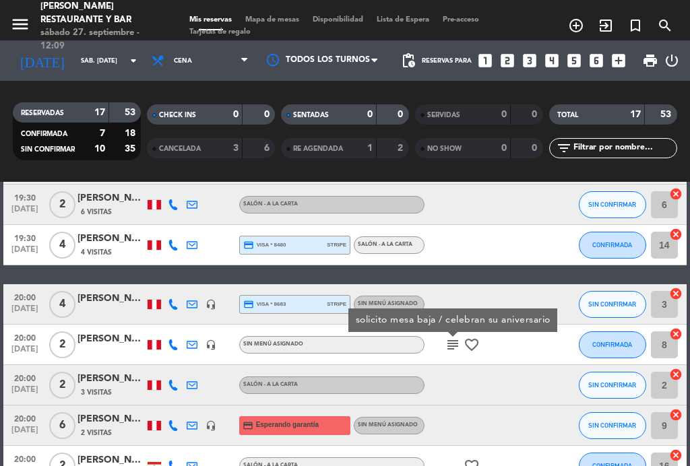
click at [460, 344] on icon "subject" at bounding box center [453, 345] width 16 height 16
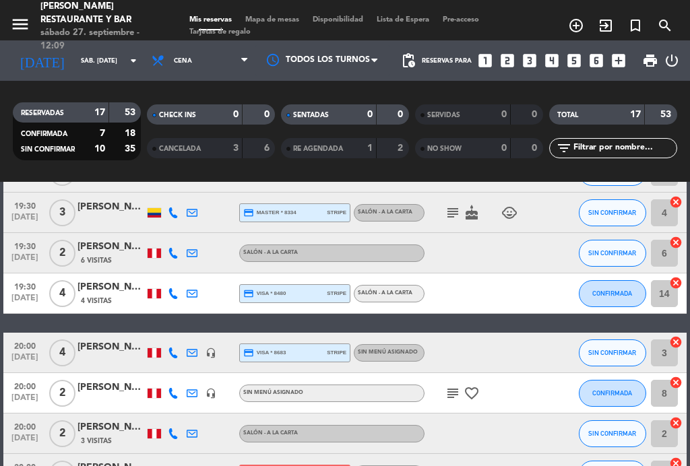
scroll to position [233, 0]
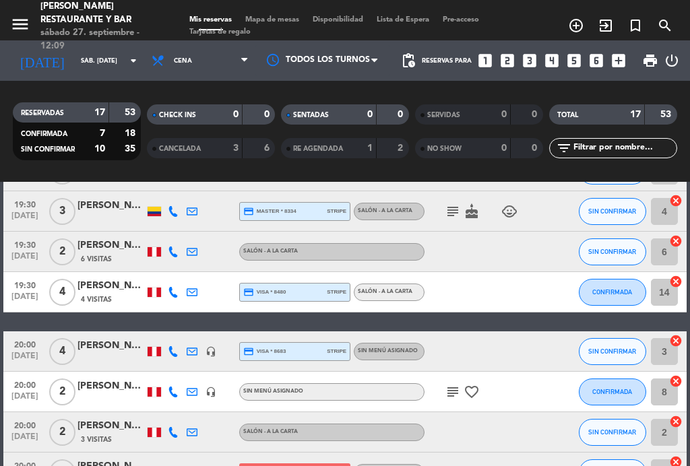
click at [447, 208] on icon "subject" at bounding box center [453, 211] width 16 height 16
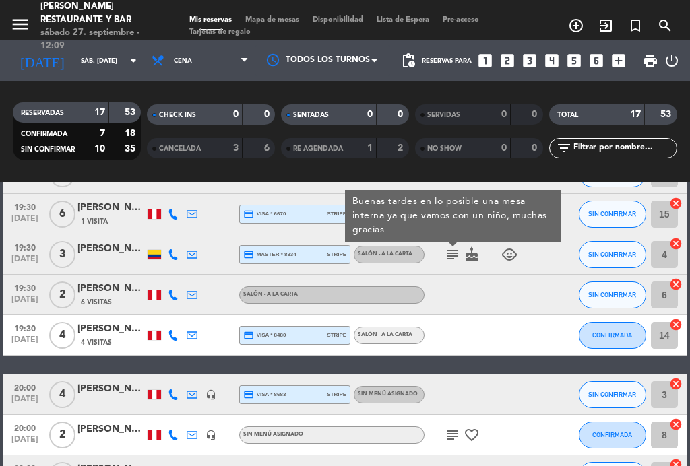
scroll to position [188, 0]
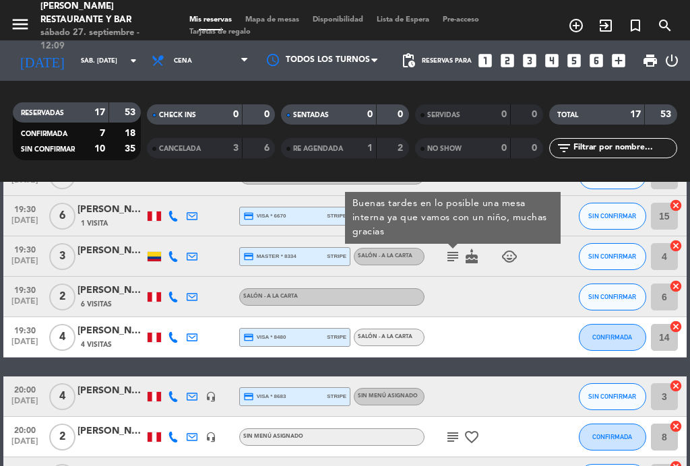
click at [447, 253] on icon "subject" at bounding box center [453, 257] width 16 height 16
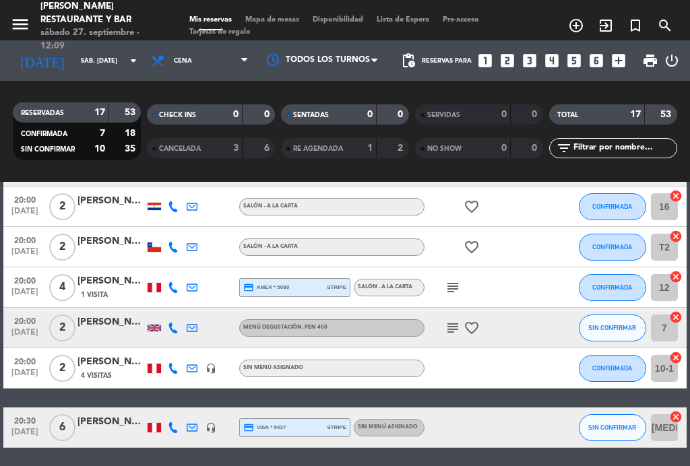
scroll to position [540, 0]
click at [150, 204] on div at bounding box center [154, 206] width 13 height 7
click at [150, 248] on div at bounding box center [154, 247] width 13 height 9
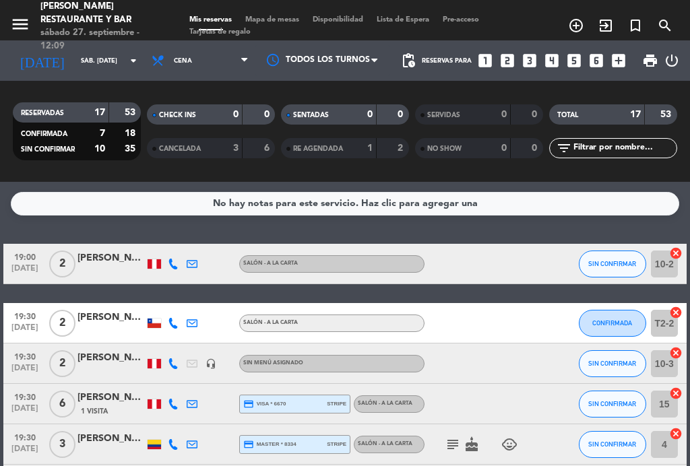
scroll to position [-3, 0]
click at [205, 57] on span "Cena" at bounding box center [200, 61] width 110 height 30
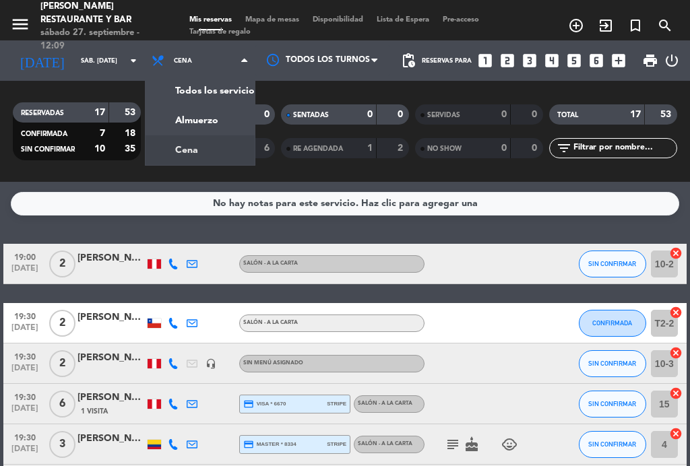
click at [206, 125] on div "menu [PERSON_NAME] Restaurante y Bar sábado 27. septiembre - 12:09 Mis reservas…" at bounding box center [345, 91] width 690 height 182
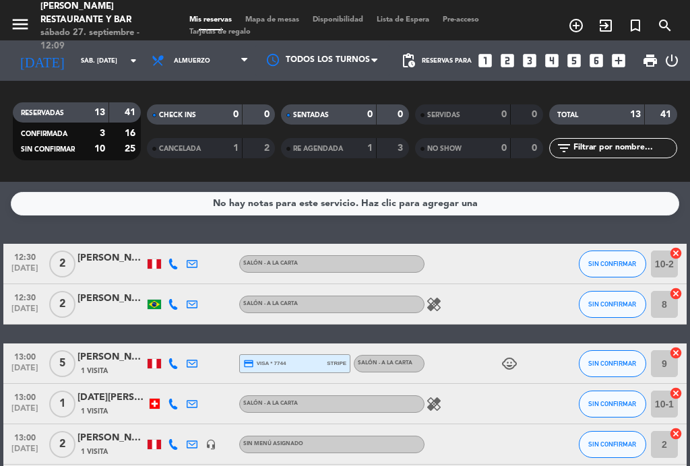
click at [286, 24] on span "Mapa de mesas" at bounding box center [272, 19] width 67 height 7
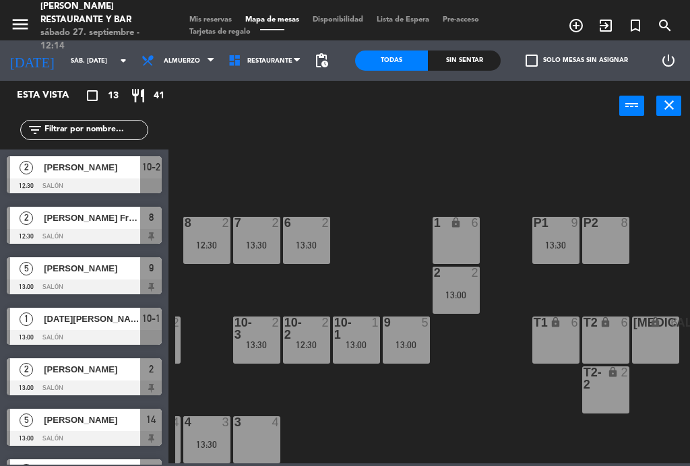
scroll to position [86, 343]
click at [555, 243] on div "13:30" at bounding box center [556, 245] width 47 height 9
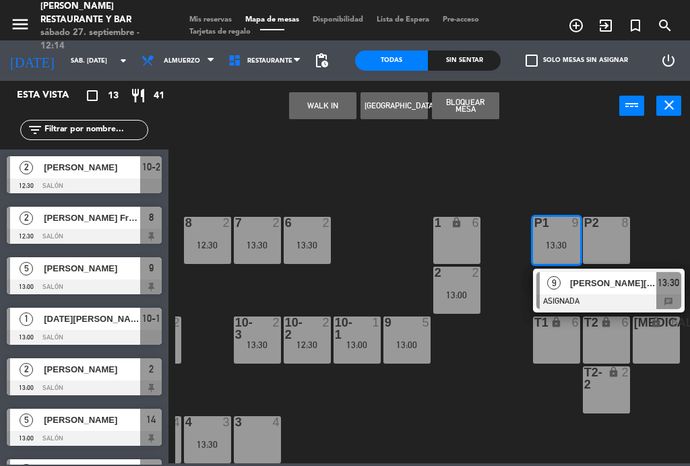
click at [655, 297] on div at bounding box center [608, 301] width 145 height 15
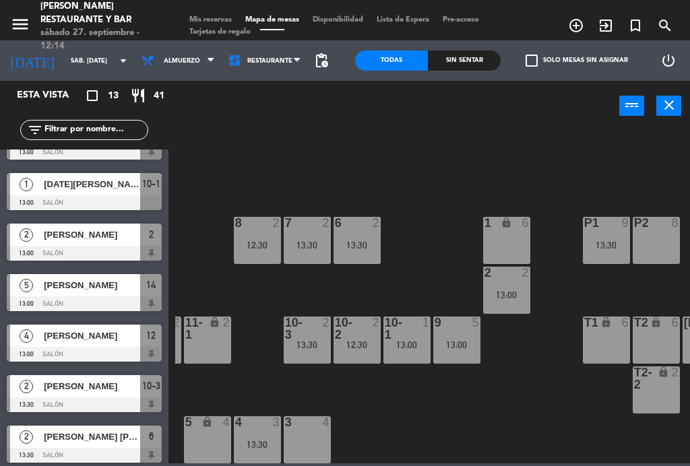
scroll to position [86, 291]
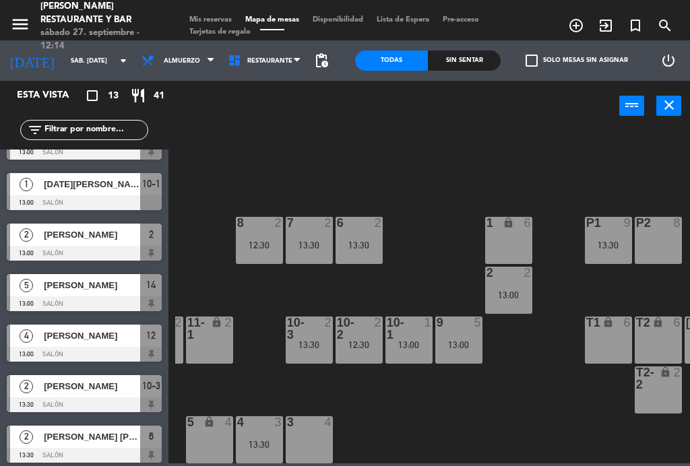
click at [261, 440] on div "13:30" at bounding box center [259, 444] width 47 height 9
click at [483, 429] on div "B1 lock 2 B2 lock 2 B3 lock 2 B4 lock 2 15 12 14 5 13:00 8 2 12:30 7 2 13:30 6 …" at bounding box center [432, 296] width 515 height 335
click at [199, 16] on span "Mis reservas" at bounding box center [211, 19] width 56 height 7
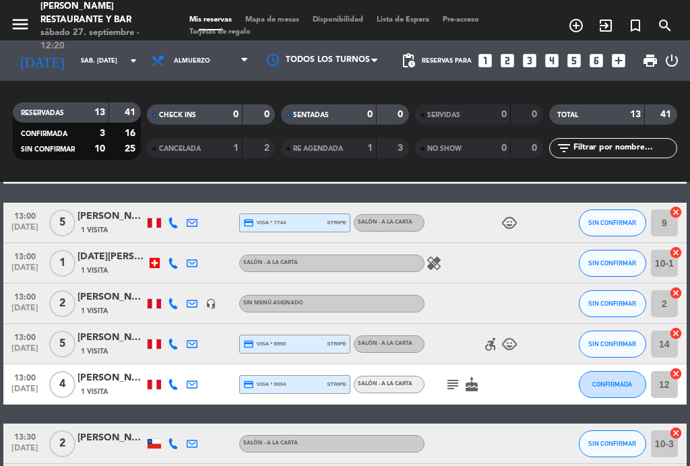
scroll to position [143, 0]
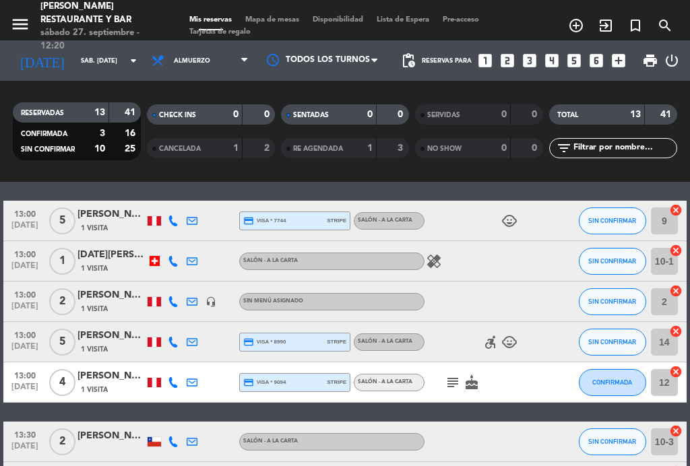
click at [452, 381] on icon "subject" at bounding box center [453, 383] width 16 height 16
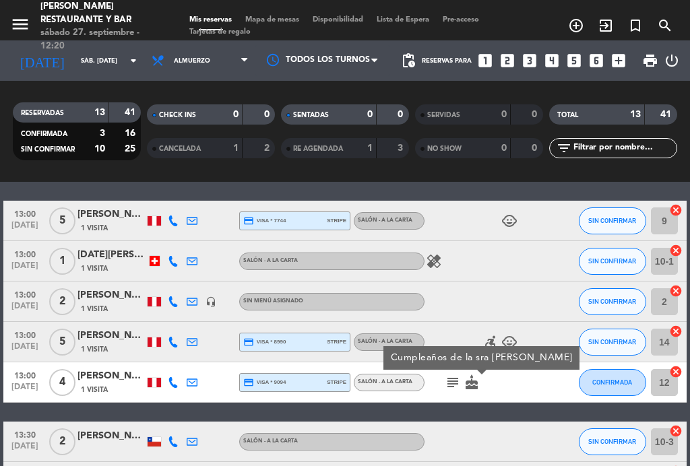
click at [452, 382] on icon "subject" at bounding box center [453, 383] width 16 height 16
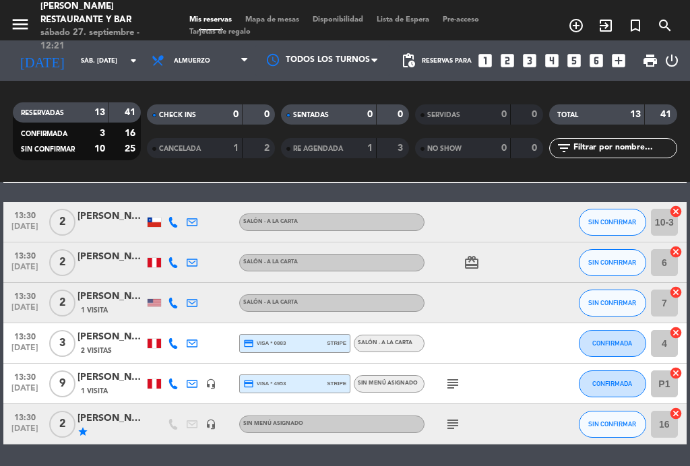
scroll to position [353, 0]
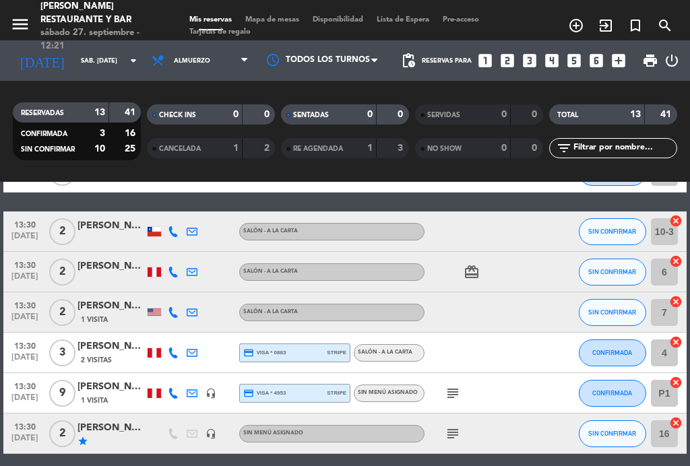
click at [449, 389] on icon "subject" at bounding box center [453, 393] width 16 height 16
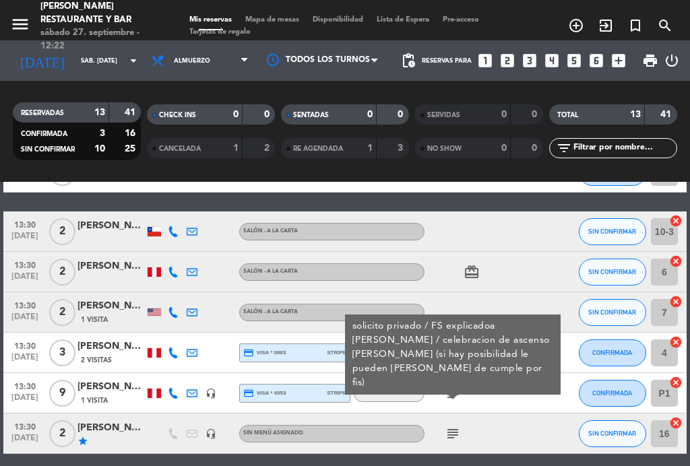
click at [454, 389] on icon "subject" at bounding box center [453, 393] width 16 height 16
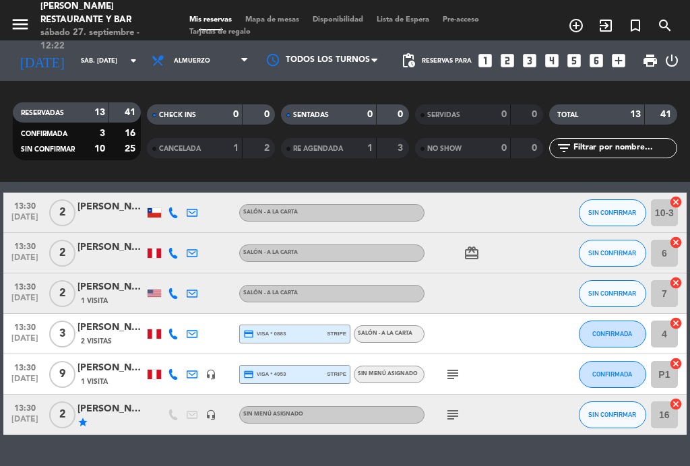
scroll to position [375, 0]
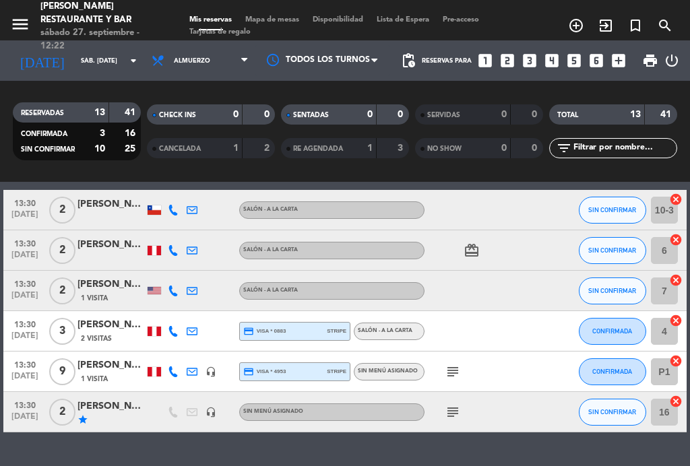
click at [290, 22] on span "Mapa de mesas" at bounding box center [272, 19] width 67 height 7
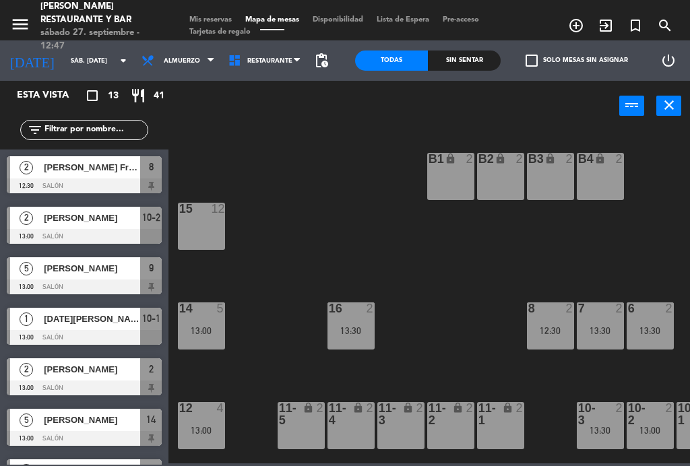
click at [80, 323] on span "[DATE][PERSON_NAME]" at bounding box center [92, 319] width 96 height 14
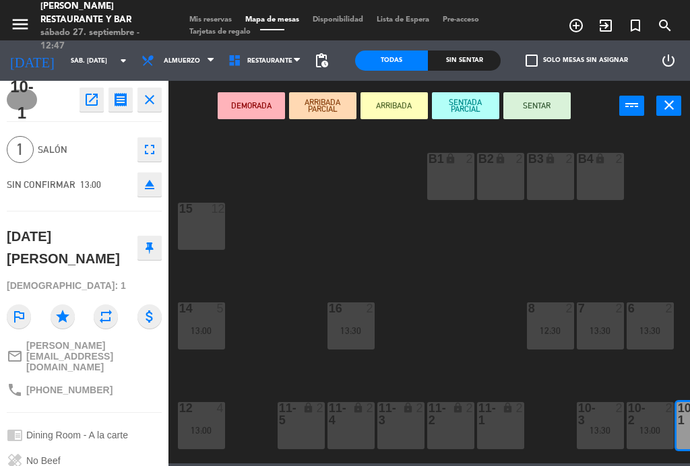
click at [552, 106] on button "SENTAR" at bounding box center [536, 105] width 67 height 27
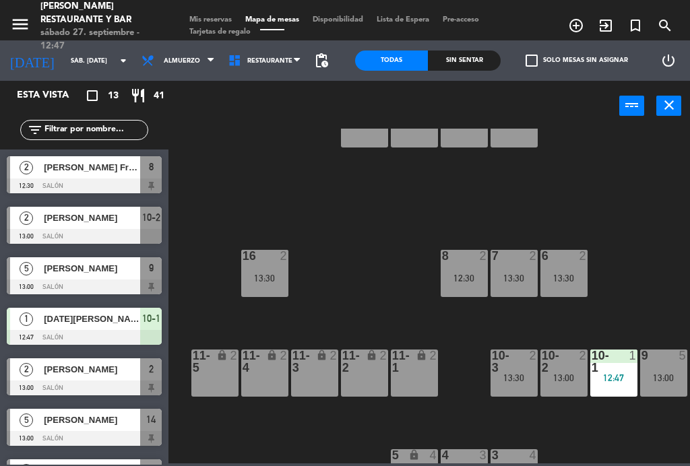
scroll to position [59, 102]
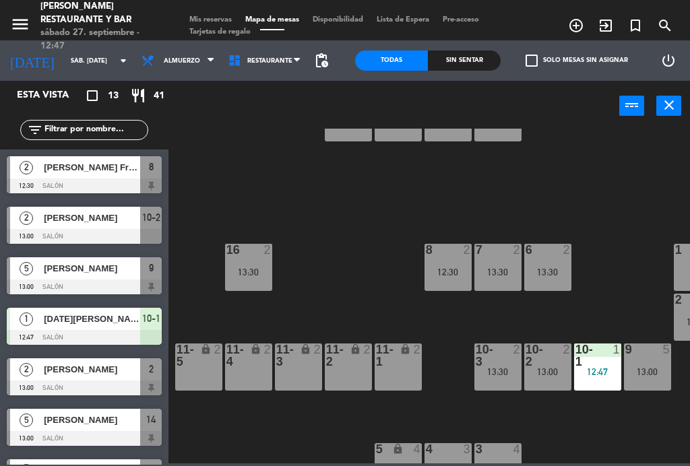
click at [555, 212] on div "B1 lock 2 B2 lock 2 B3 lock 2 B4 lock 2 15 12 14 5 13:00 8 2 12:30 7 2 13:30 6 …" at bounding box center [432, 296] width 515 height 335
click at [455, 271] on div "12:30" at bounding box center [447, 271] width 47 height 9
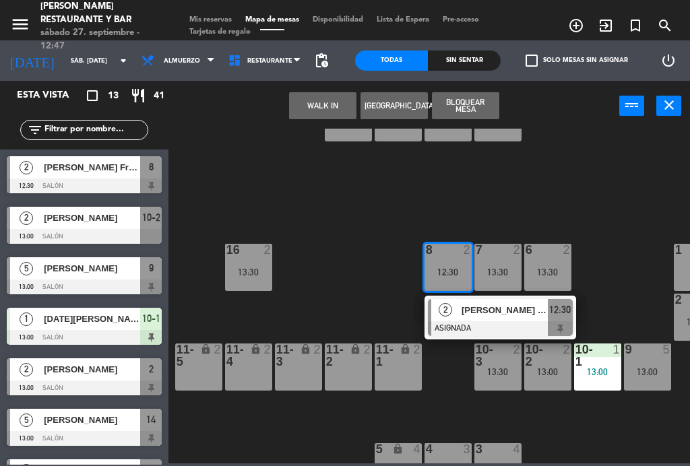
click at [502, 320] on div "[PERSON_NAME] França" at bounding box center [504, 310] width 88 height 22
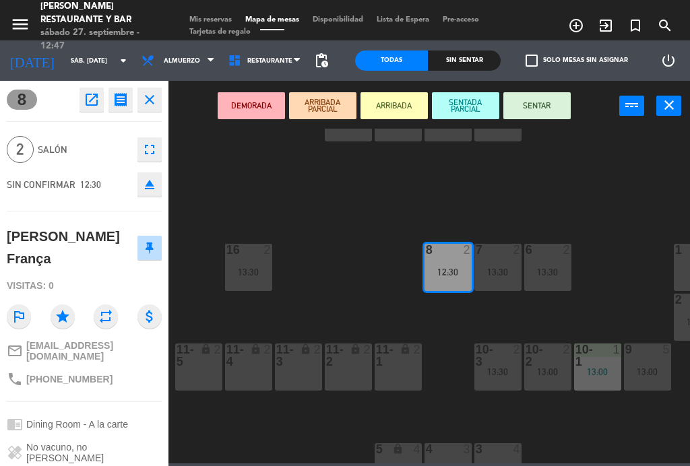
click at [88, 96] on icon "open_in_new" at bounding box center [92, 100] width 16 height 16
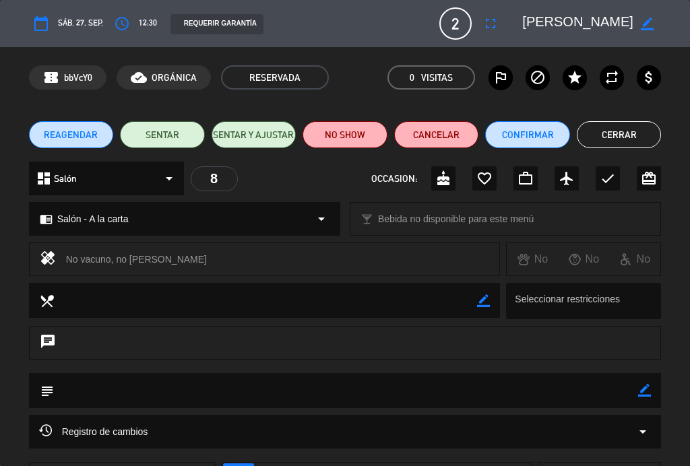
click at [349, 135] on button "NO SHOW" at bounding box center [345, 134] width 85 height 27
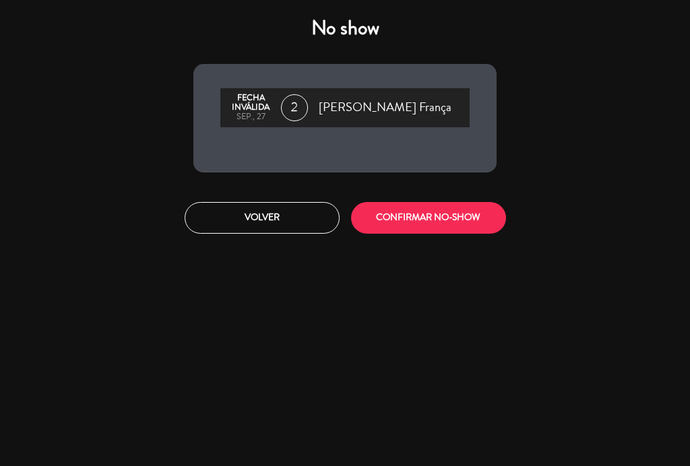
click at [463, 220] on button "CONFIRMAR NO-SHOW" at bounding box center [428, 218] width 155 height 32
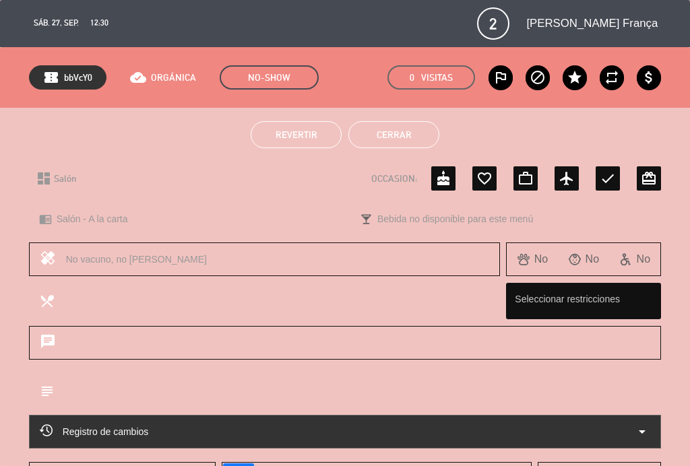
click at [431, 145] on button "Cerrar" at bounding box center [393, 134] width 91 height 27
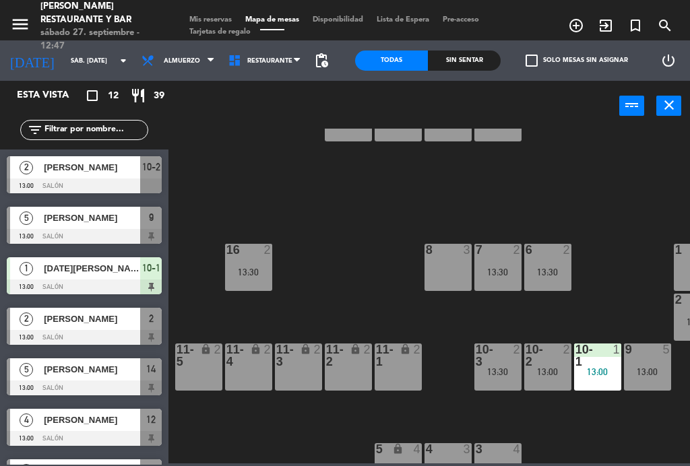
click at [211, 18] on span "Mis reservas" at bounding box center [211, 19] width 56 height 7
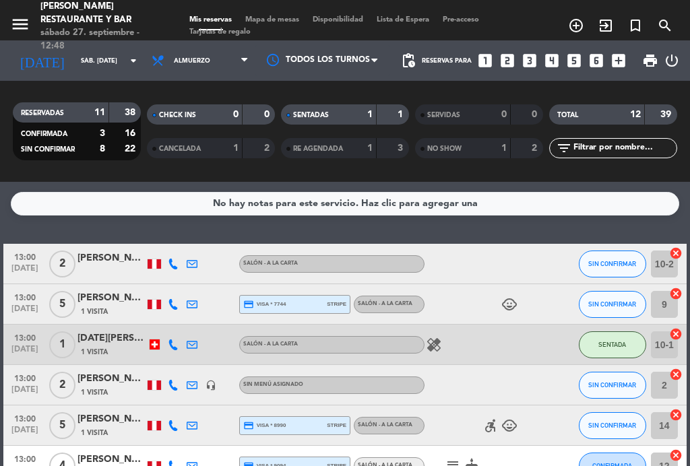
click at [28, 261] on span "13:00" at bounding box center [25, 256] width 34 height 15
click at [26, 255] on span "13:00" at bounding box center [25, 256] width 34 height 15
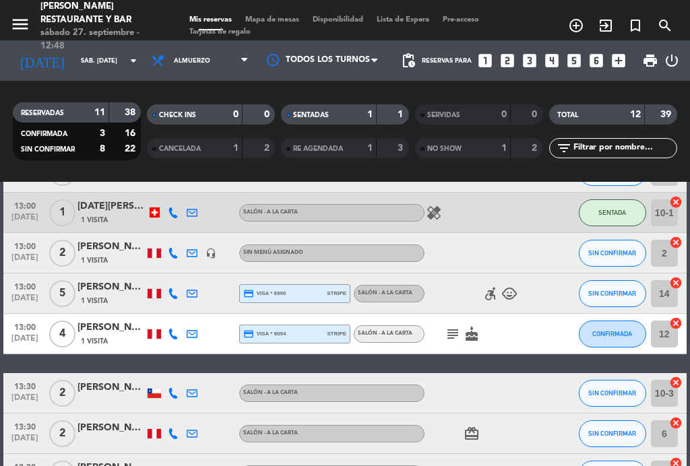
scroll to position [132, 0]
click at [19, 390] on span "13:30" at bounding box center [25, 385] width 34 height 15
click at [18, 389] on span "13:30" at bounding box center [25, 385] width 34 height 15
click at [283, 24] on span "Mapa de mesas" at bounding box center [272, 19] width 67 height 7
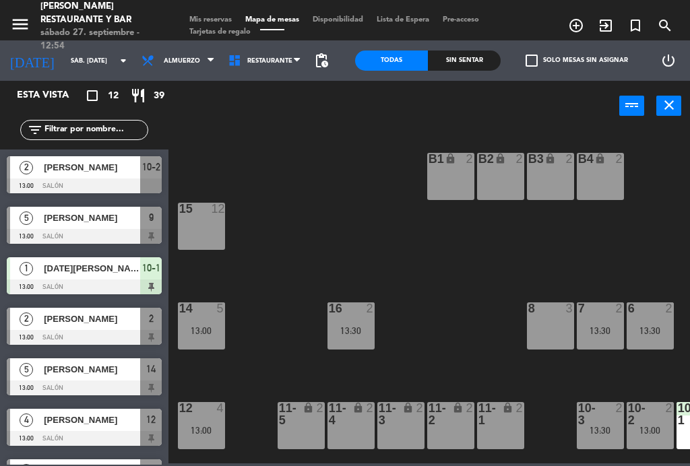
click at [100, 374] on span "[PERSON_NAME]" at bounding box center [92, 369] width 96 height 14
click at [194, 338] on div "14 5 13:00" at bounding box center [201, 326] width 47 height 47
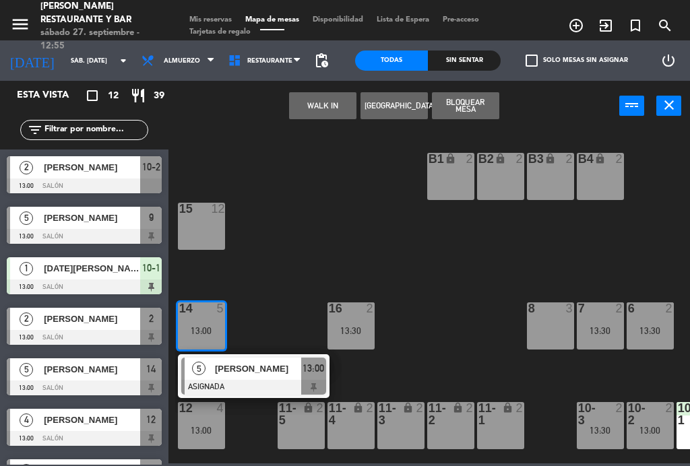
click at [263, 380] on div at bounding box center [253, 387] width 145 height 15
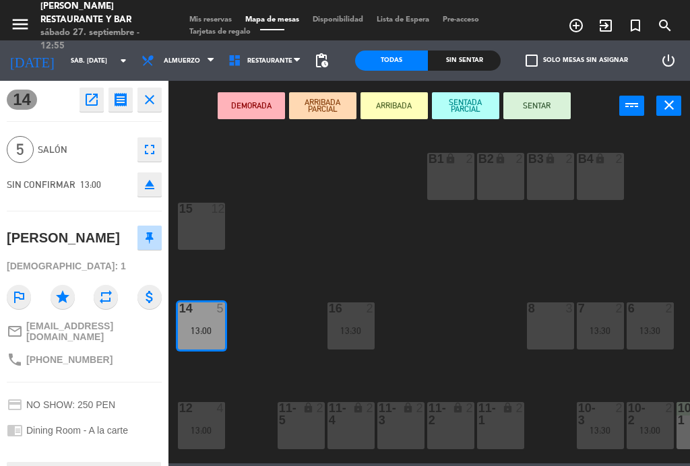
click at [543, 115] on button "SENTAR" at bounding box center [536, 105] width 67 height 27
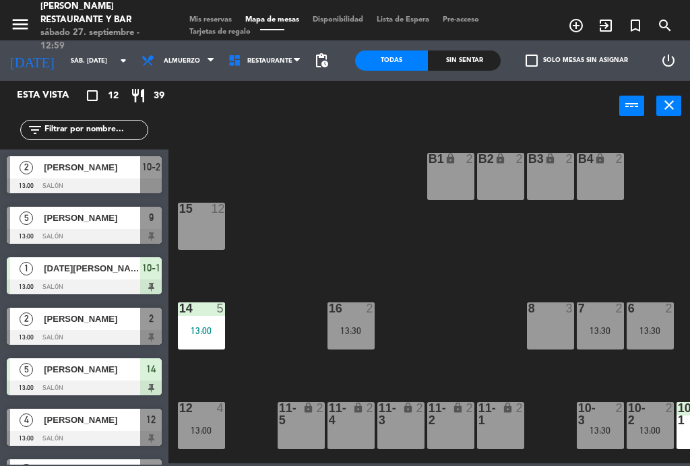
click at [68, 176] on div "[PERSON_NAME]" at bounding box center [91, 167] width 98 height 22
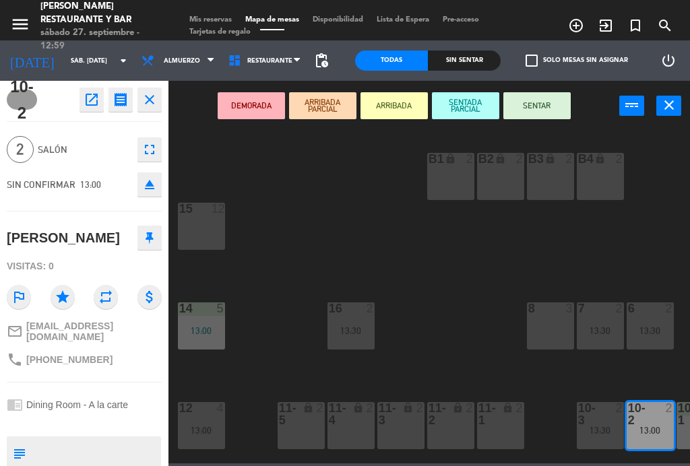
click at [544, 110] on button "SENTAR" at bounding box center [536, 105] width 67 height 27
